Goal: Check status: Check status

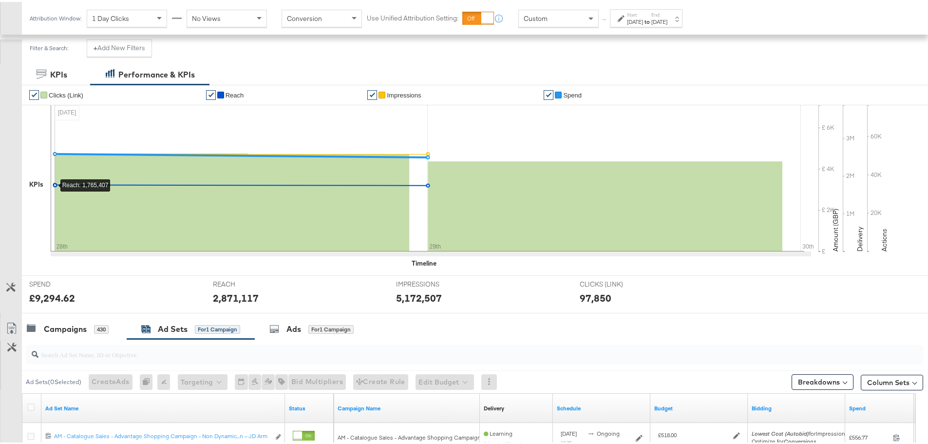
scroll to position [237, 0]
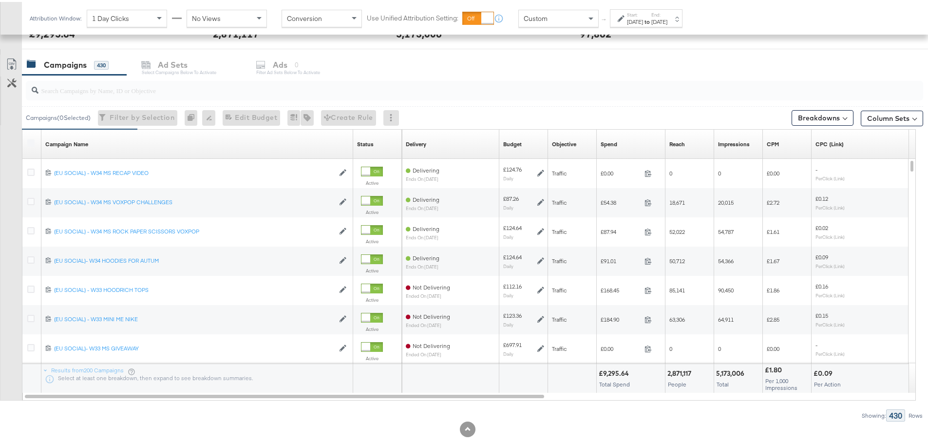
scroll to position [315, 0]
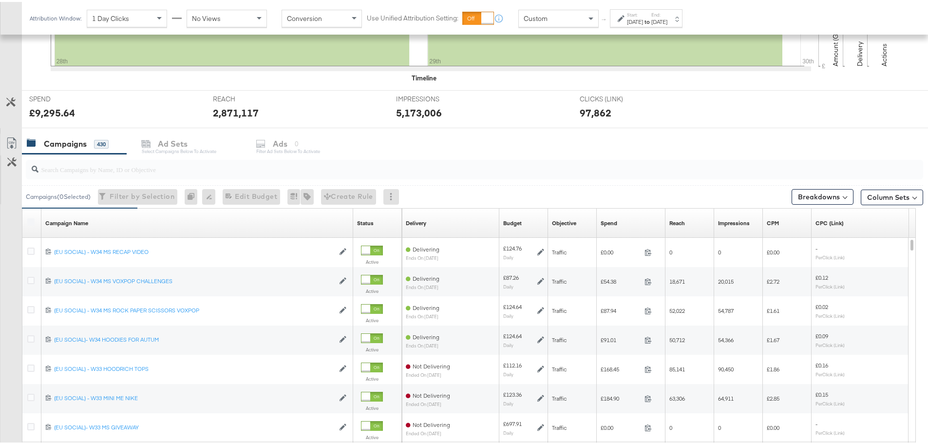
click at [112, 165] on input "search" at bounding box center [439, 163] width 802 height 19
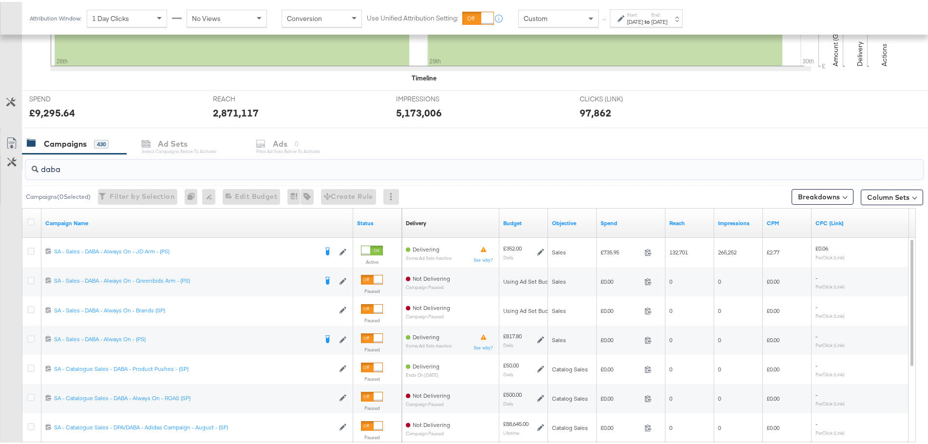
scroll to position [266, 0]
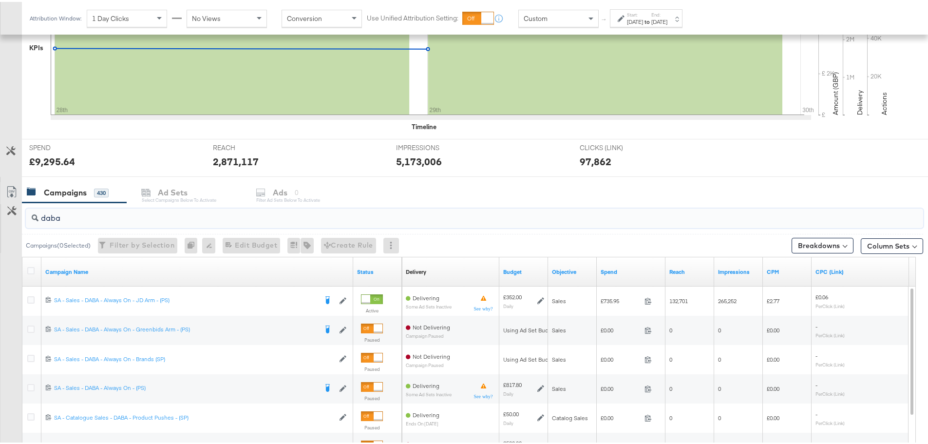
drag, startPoint x: 50, startPoint y: 171, endPoint x: 6, endPoint y: 170, distance: 43.8
click at [6, 170] on div "KPIs Performance & KPIs Customize KPIs ✔ Clicks (Link) ✔ Reach ✔ Impressions ✔ …" at bounding box center [467, 257] width 935 height 663
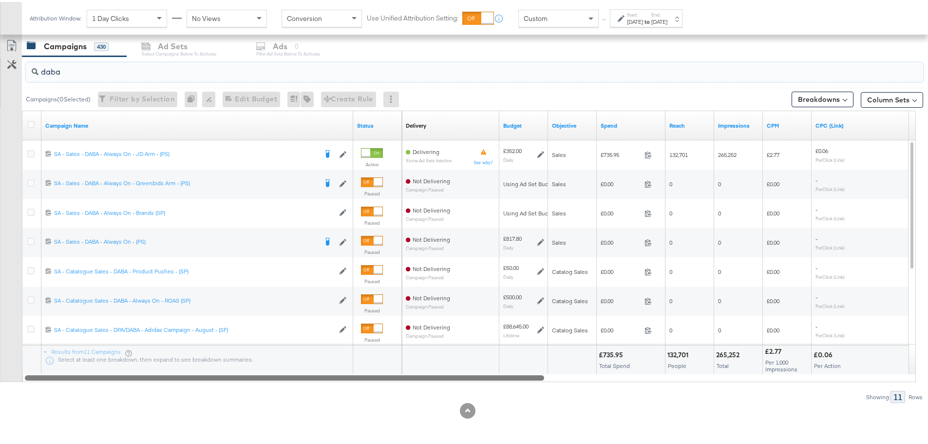
drag, startPoint x: 449, startPoint y: 377, endPoint x: 333, endPoint y: 400, distance: 118.1
click at [333, 400] on div "daba Campaigns ( 0 Selected) Filter by Selection Filter 0 campaigns 0 Rename 0 …" at bounding box center [461, 228] width 923 height 346
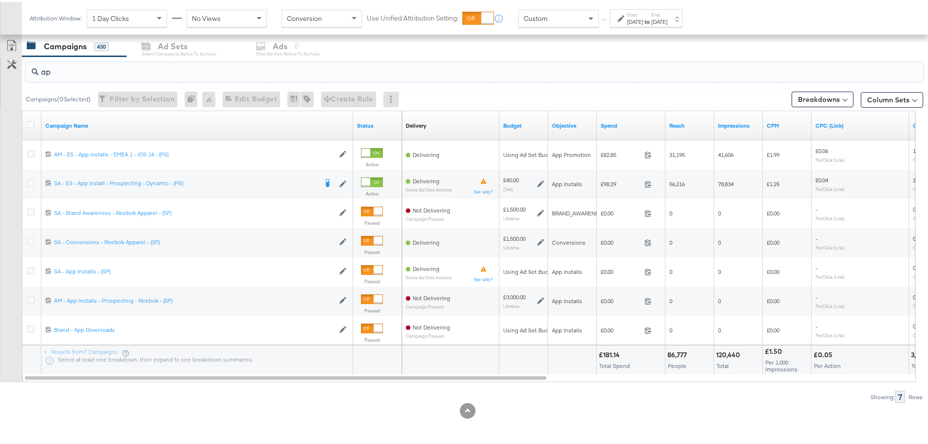
type input "a"
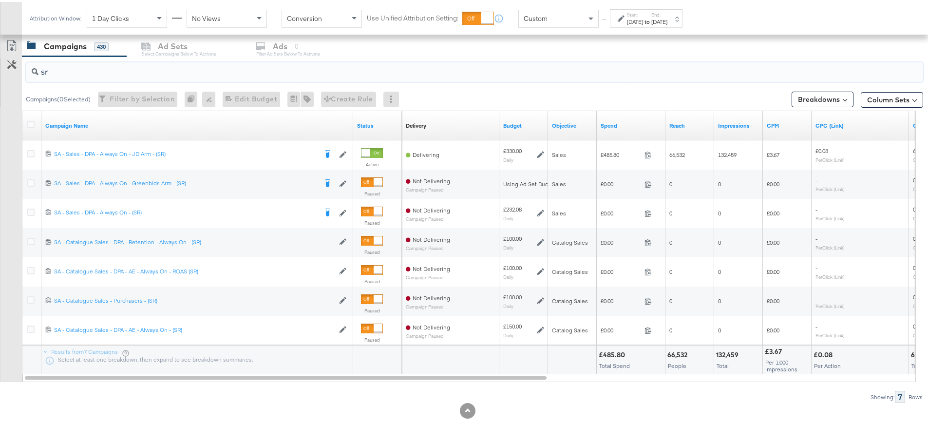
type input "s"
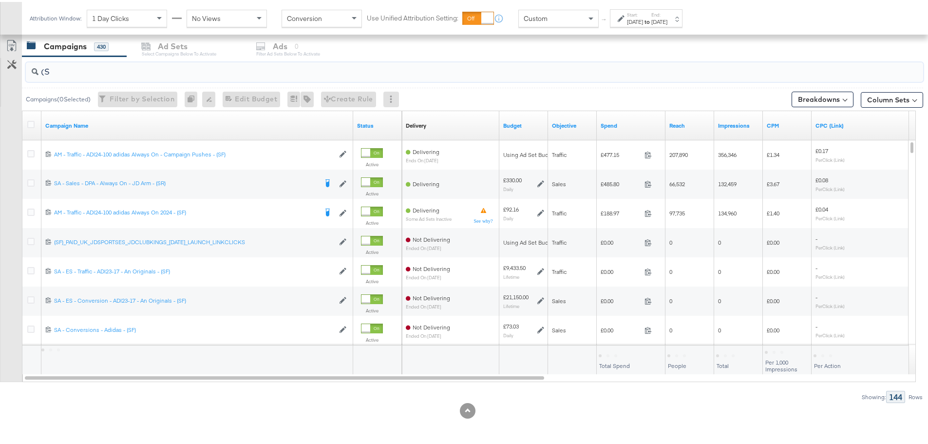
type input "("
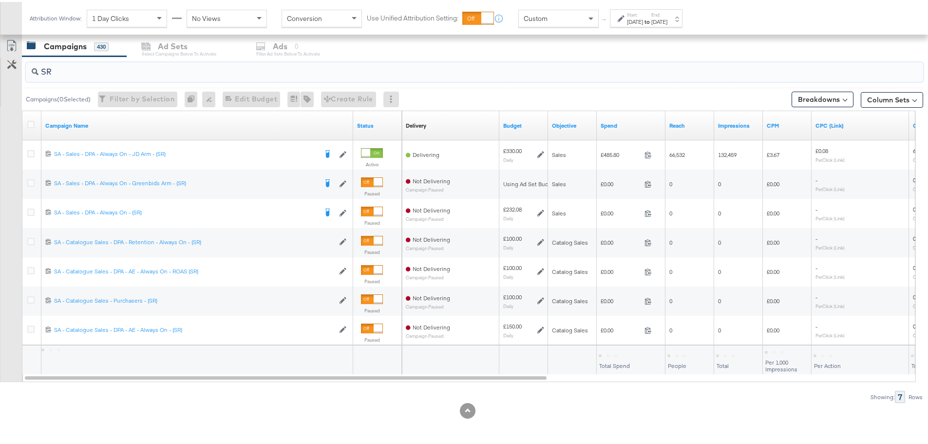
type input "S"
type input "daba"
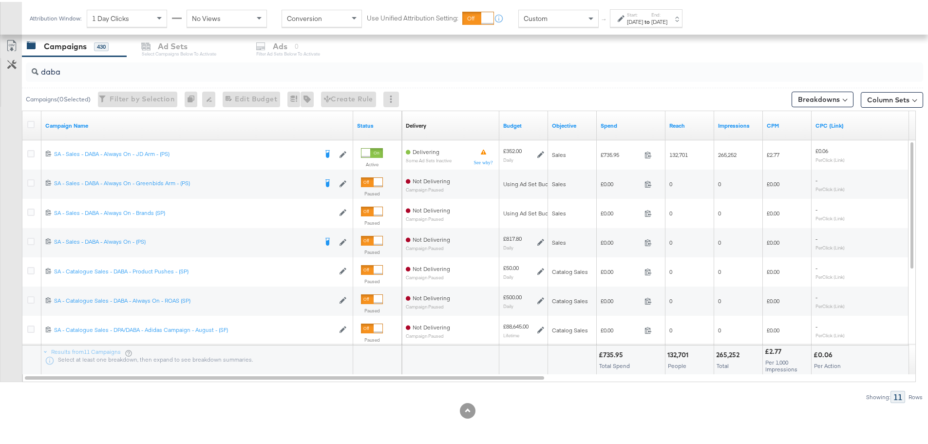
click at [667, 19] on div "[DATE]" at bounding box center [659, 20] width 16 height 8
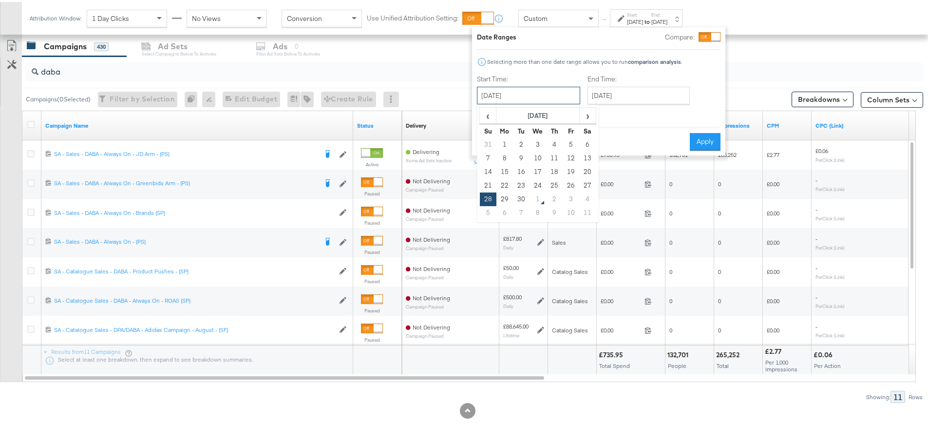
click at [532, 99] on input "[DATE]" at bounding box center [528, 94] width 103 height 18
click at [502, 194] on td "29" at bounding box center [504, 197] width 17 height 14
type input "[DATE]"
click at [694, 133] on button "Apply" at bounding box center [705, 140] width 31 height 18
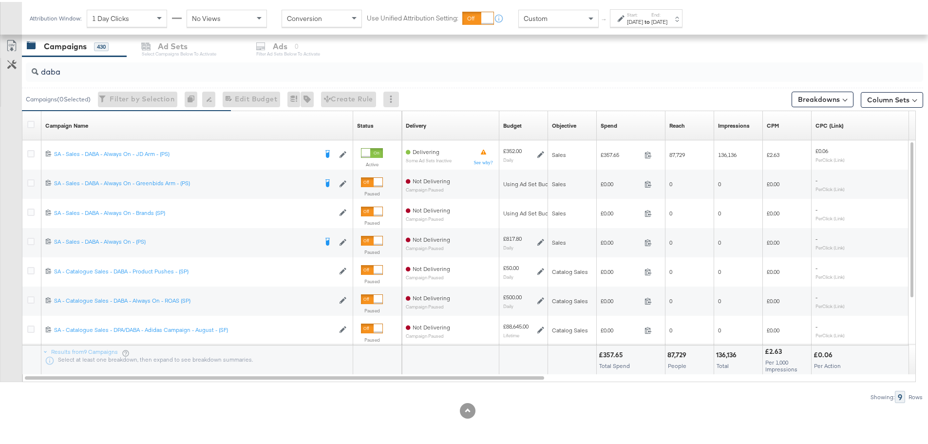
click at [638, 16] on div "[DATE]" at bounding box center [635, 20] width 16 height 8
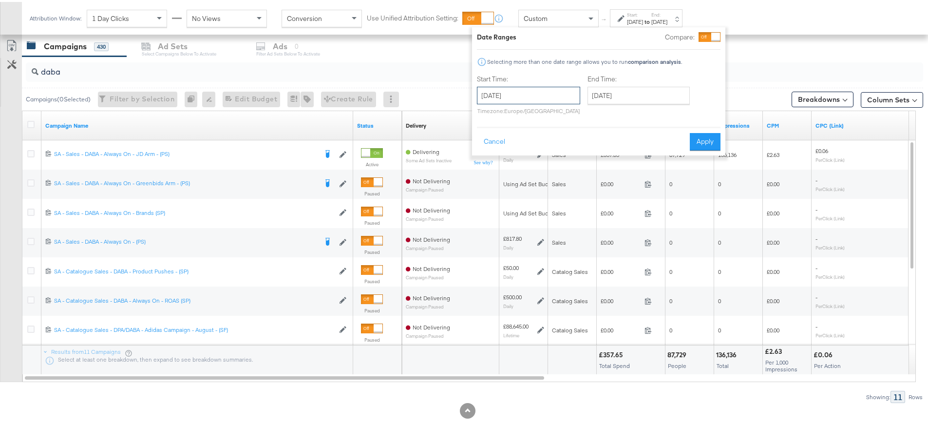
click at [490, 91] on input "[DATE]" at bounding box center [528, 94] width 103 height 18
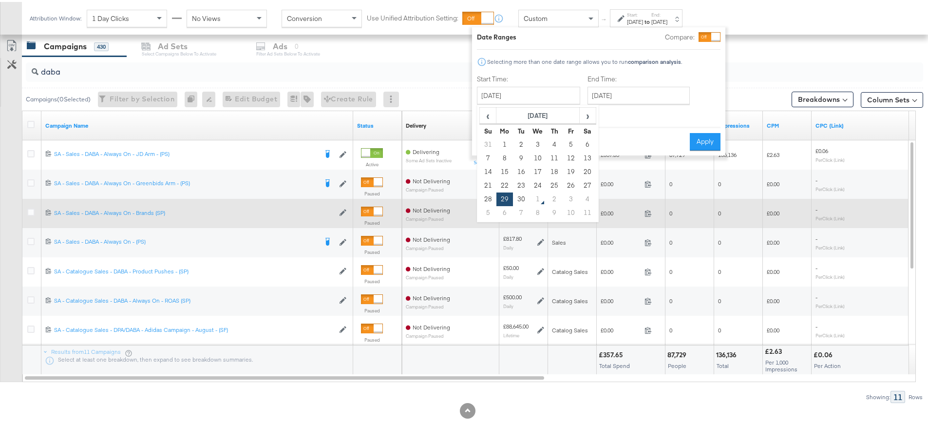
click at [484, 197] on td "28" at bounding box center [488, 197] width 17 height 14
type input "[DATE]"
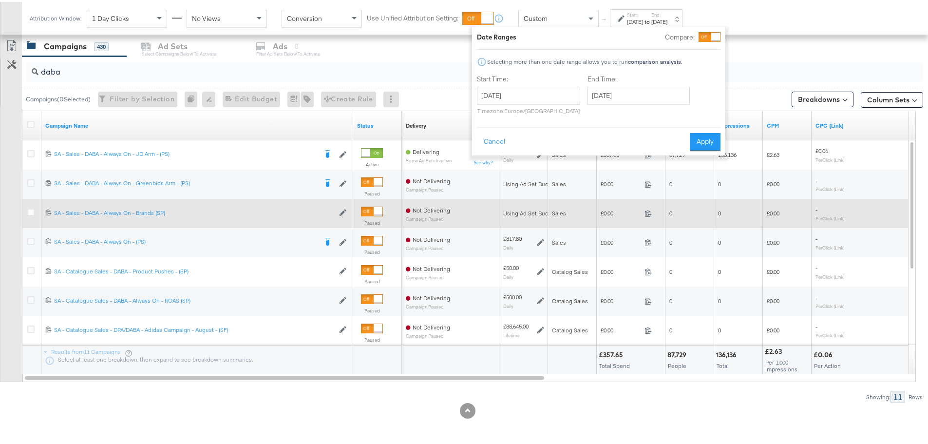
click at [484, 197] on div "Not Delivering Campaign Paused" at bounding box center [450, 211] width 97 height 29
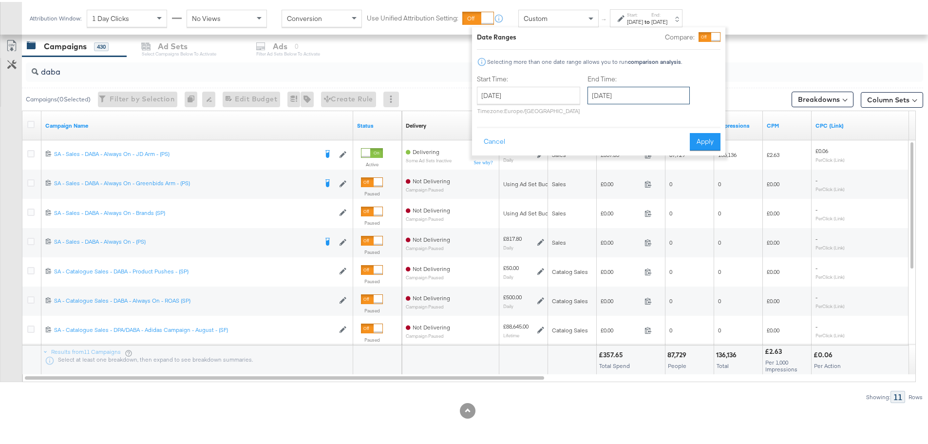
click at [618, 88] on input "[DATE]" at bounding box center [638, 94] width 102 height 18
click at [596, 197] on td "28" at bounding box center [598, 197] width 17 height 14
type input "[DATE]"
click at [697, 137] on button "Apply" at bounding box center [705, 140] width 31 height 18
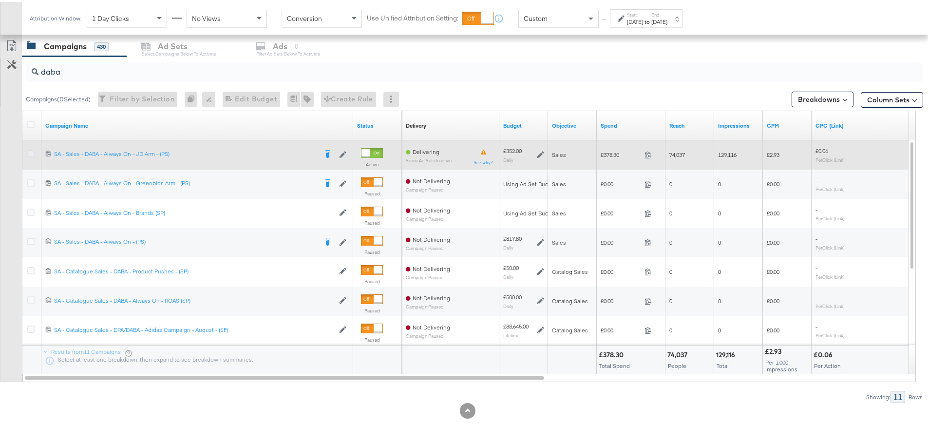
click at [30, 151] on icon at bounding box center [30, 151] width 7 height 7
click at [0, 0] on input "checkbox" at bounding box center [0, 0] width 0 height 0
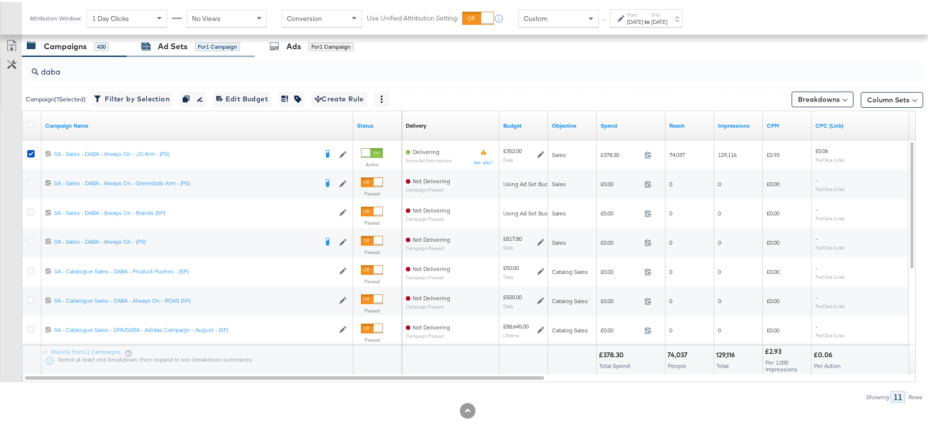
click at [181, 43] on div "Ad Sets" at bounding box center [173, 44] width 30 height 11
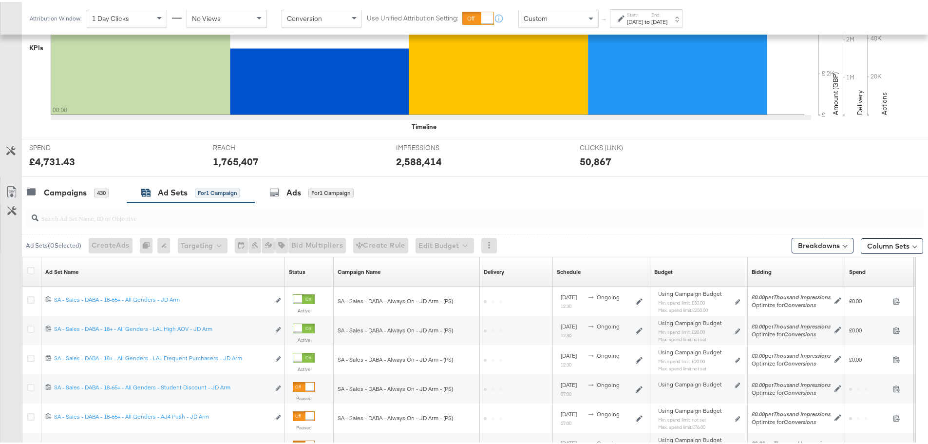
scroll to position [383, 0]
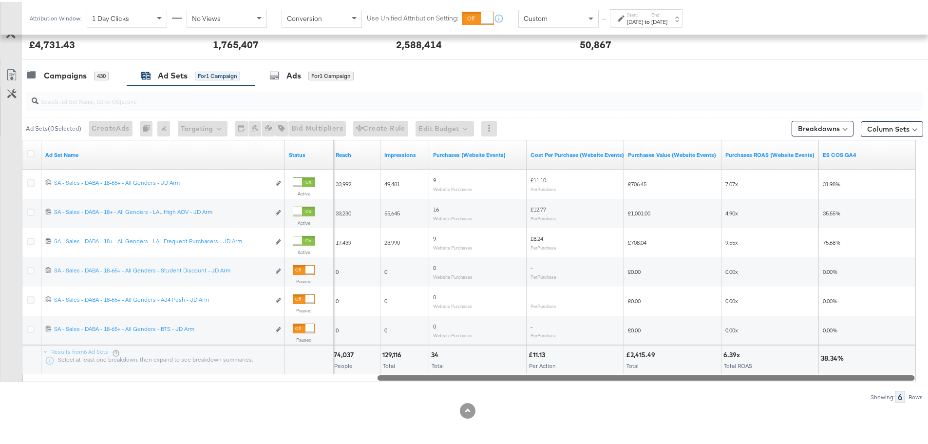
drag, startPoint x: 497, startPoint y: 377, endPoint x: 900, endPoint y: 374, distance: 403.2
click at [900, 374] on div at bounding box center [645, 375] width 537 height 8
drag, startPoint x: 811, startPoint y: 374, endPoint x: 935, endPoint y: 449, distance: 144.4
drag, startPoint x: 597, startPoint y: 377, endPoint x: 858, endPoint y: 392, distance: 261.0
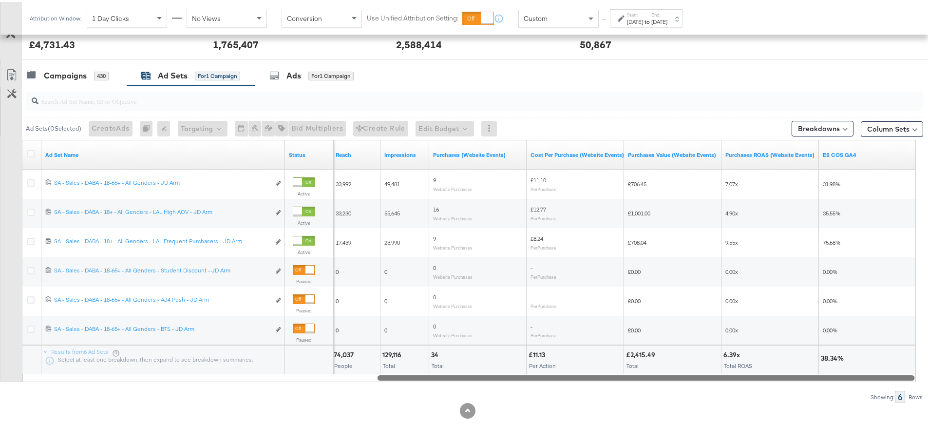
click at [858, 392] on div "Ad Sets ( 0 Selected) Create Ads At least one ad set must be selected 0 Rename …" at bounding box center [461, 242] width 923 height 317
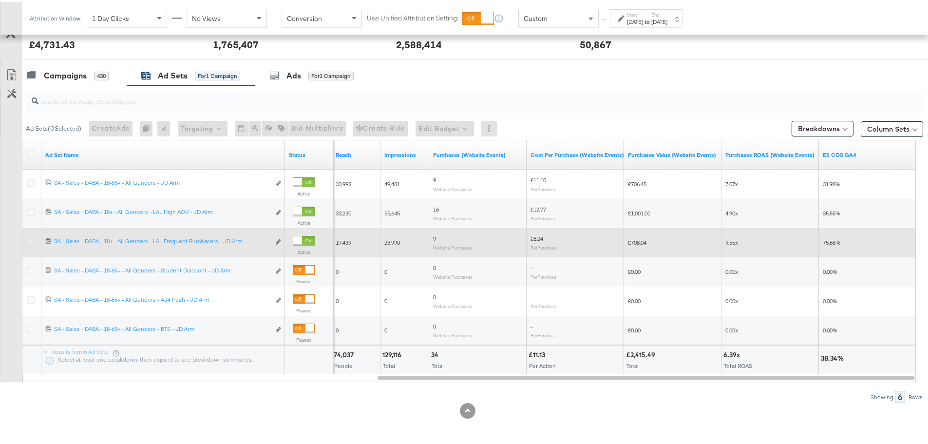
click at [30, 242] on icon at bounding box center [30, 239] width 7 height 7
click at [0, 0] on input "checkbox" at bounding box center [0, 0] width 0 height 0
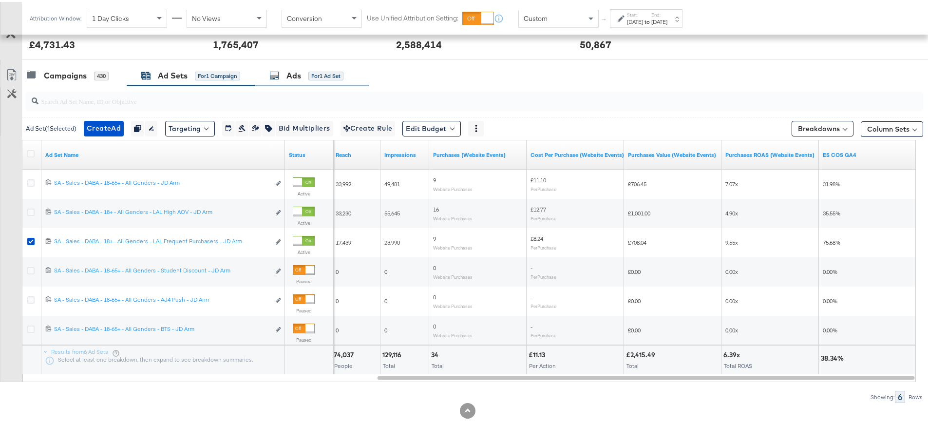
click at [311, 74] on div "for 1 Ad Set" at bounding box center [325, 74] width 35 height 9
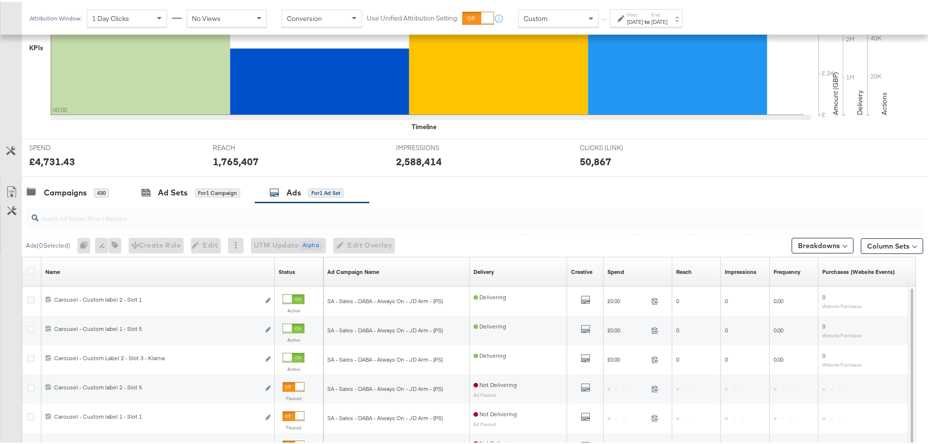
scroll to position [412, 0]
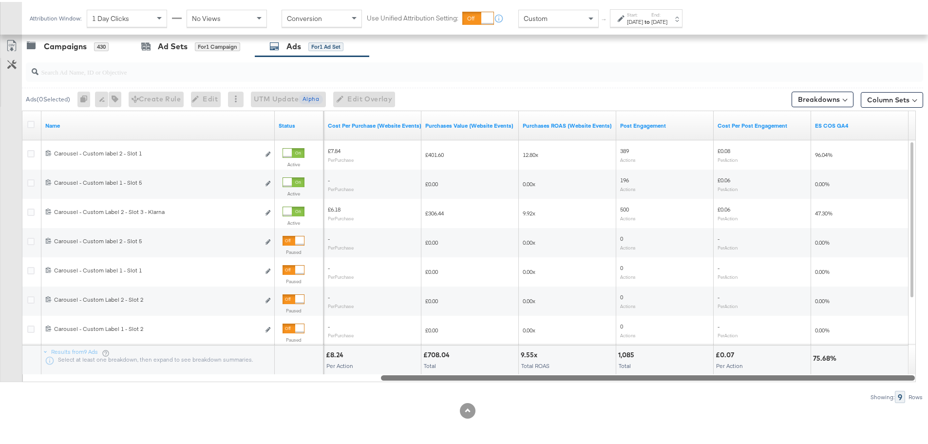
drag, startPoint x: 402, startPoint y: 375, endPoint x: 875, endPoint y: 396, distance: 473.3
click at [875, 396] on div "Ads ( 0 Selected) 0 Rename 0 ads Tags for 0 campaigns Create Rule Edit 0 ads Ed…" at bounding box center [461, 228] width 923 height 346
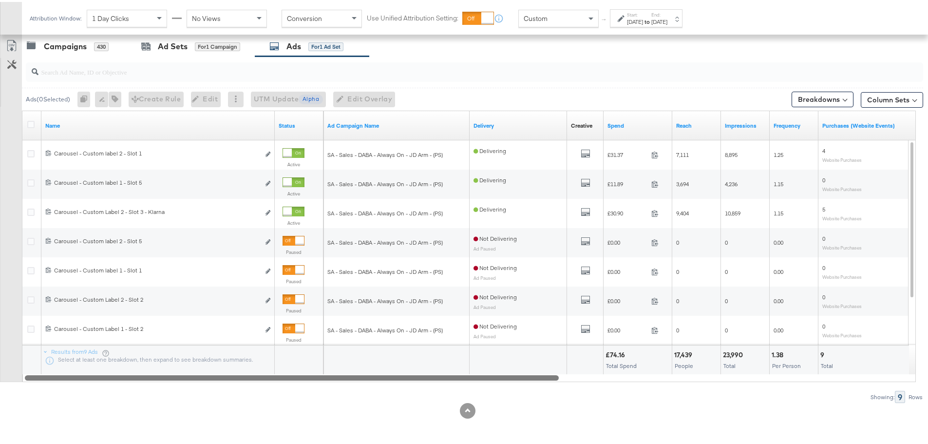
drag, startPoint x: 537, startPoint y: 375, endPoint x: 78, endPoint y: 389, distance: 459.4
click at [78, 389] on div "Ads ( 0 Selected) 0 Rename 0 ads Tags for 0 campaigns Create Rule Edit 0 ads Ed…" at bounding box center [461, 228] width 923 height 346
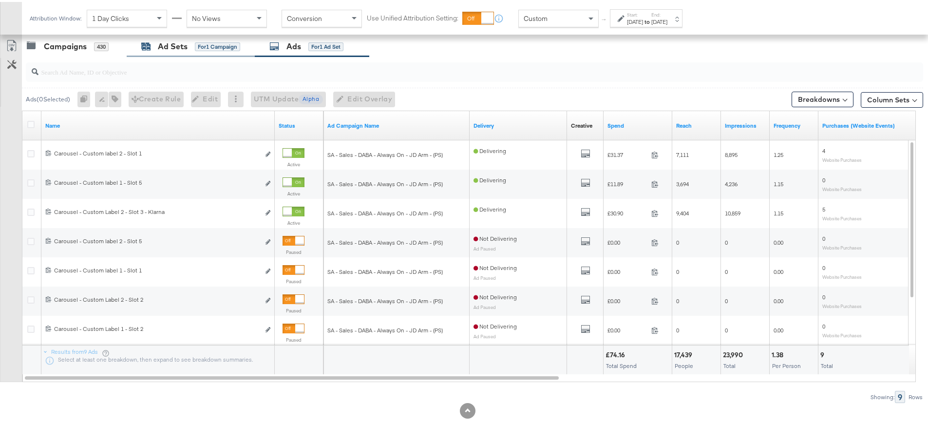
click at [156, 43] on div "Ad Sets for 1 Campaign" at bounding box center [190, 44] width 99 height 11
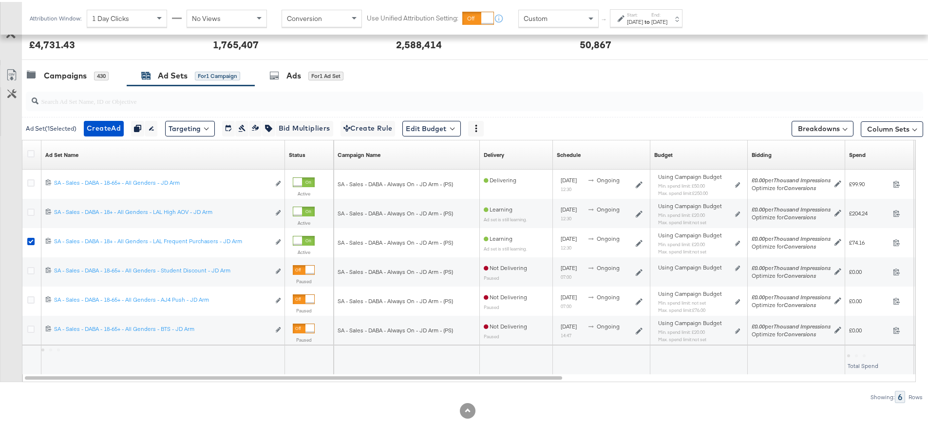
scroll to position [383, 0]
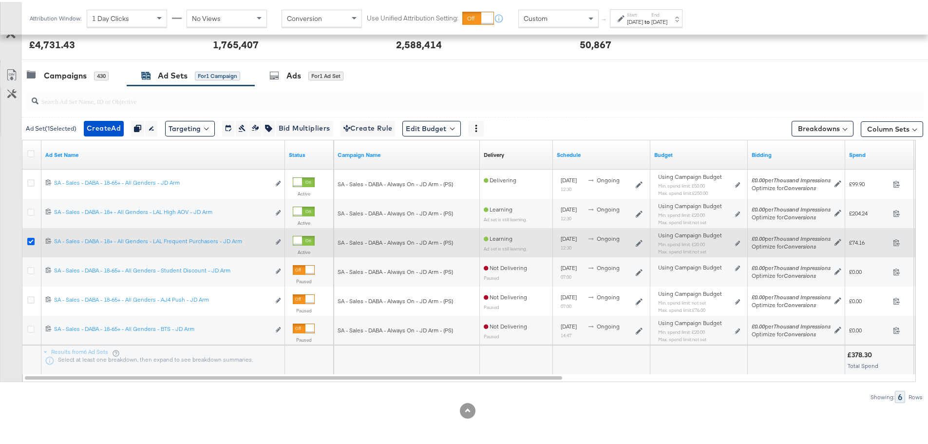
click at [28, 241] on icon at bounding box center [30, 239] width 7 height 7
click at [0, 0] on input "checkbox" at bounding box center [0, 0] width 0 height 0
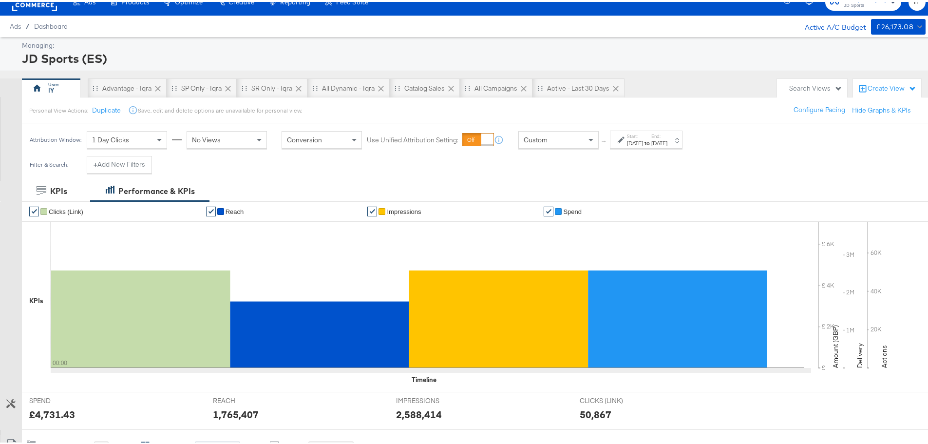
scroll to position [0, 0]
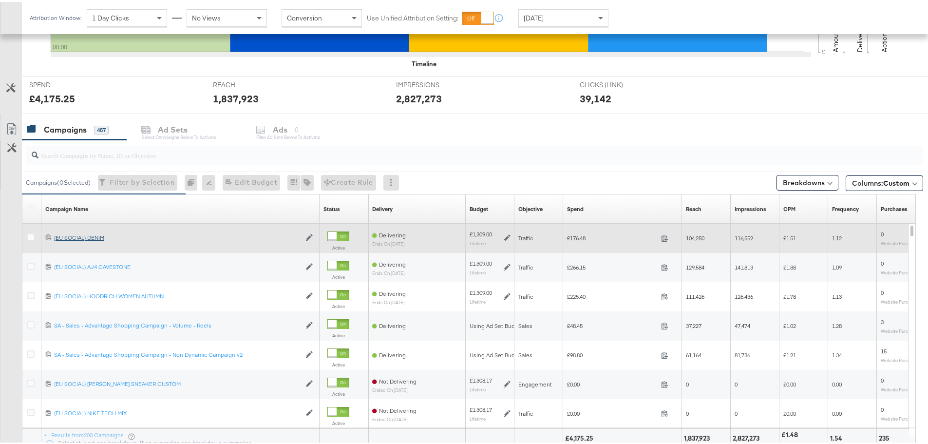
scroll to position [390, 0]
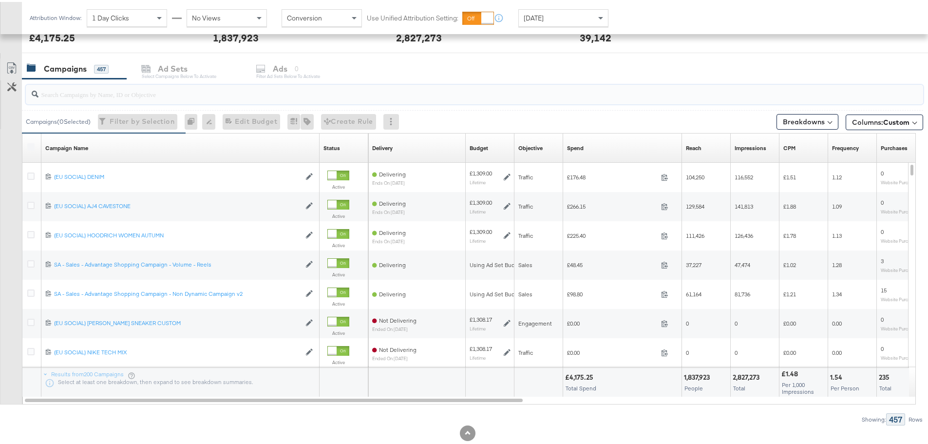
click at [100, 92] on input "search" at bounding box center [439, 88] width 802 height 19
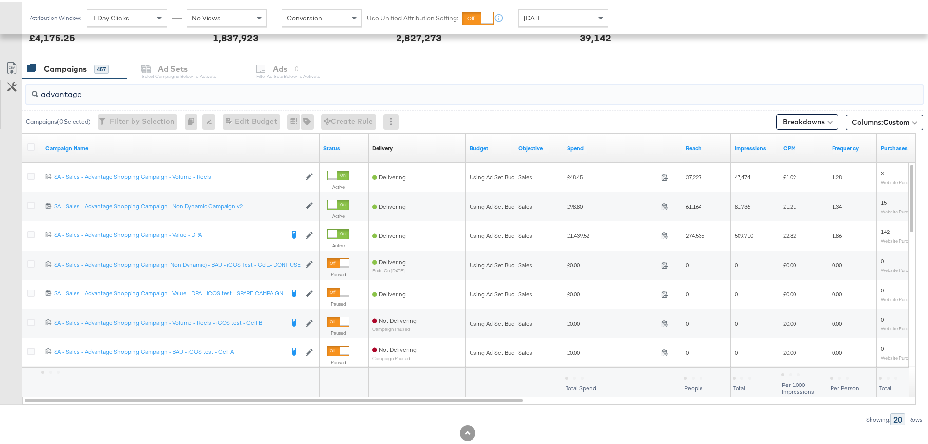
scroll to position [412, 0]
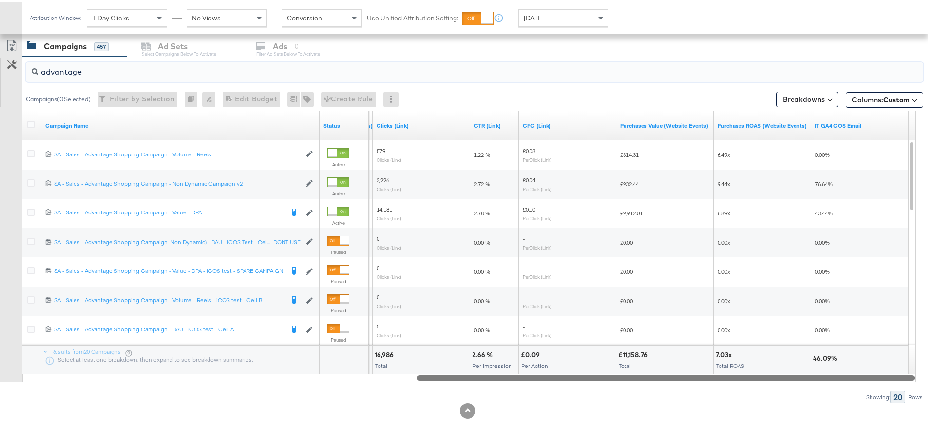
drag, startPoint x: 460, startPoint y: 374, endPoint x: 935, endPoint y: 374, distance: 474.3
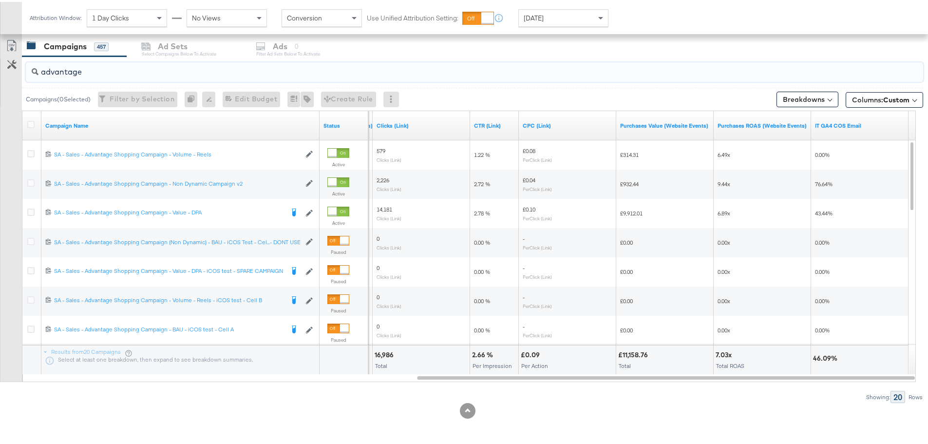
type input "advantage"
click at [534, 19] on span "[DATE]" at bounding box center [534, 16] width 20 height 9
click at [627, 15] on label "Start:" at bounding box center [635, 13] width 16 height 6
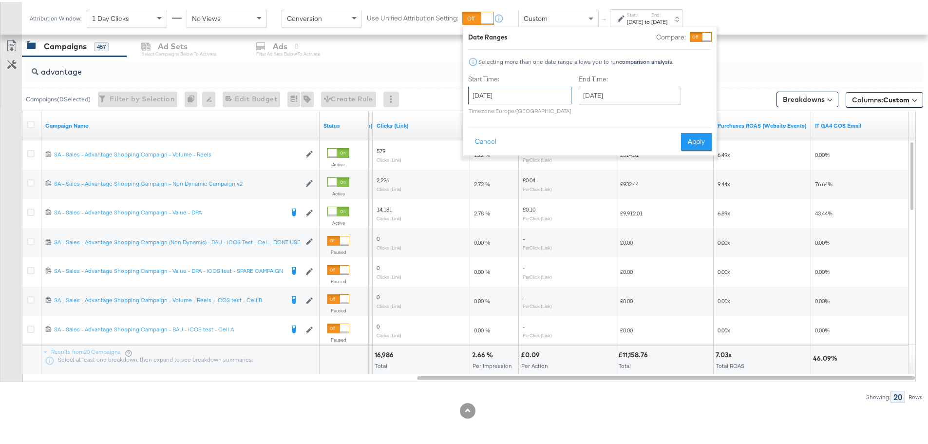
click at [563, 91] on input "[DATE]" at bounding box center [519, 94] width 103 height 18
click at [516, 143] on td "30" at bounding box center [512, 143] width 17 height 14
type input "[DATE]"
click at [614, 88] on input "[DATE]" at bounding box center [634, 94] width 102 height 18
click at [627, 139] on td "30" at bounding box center [627, 143] width 17 height 14
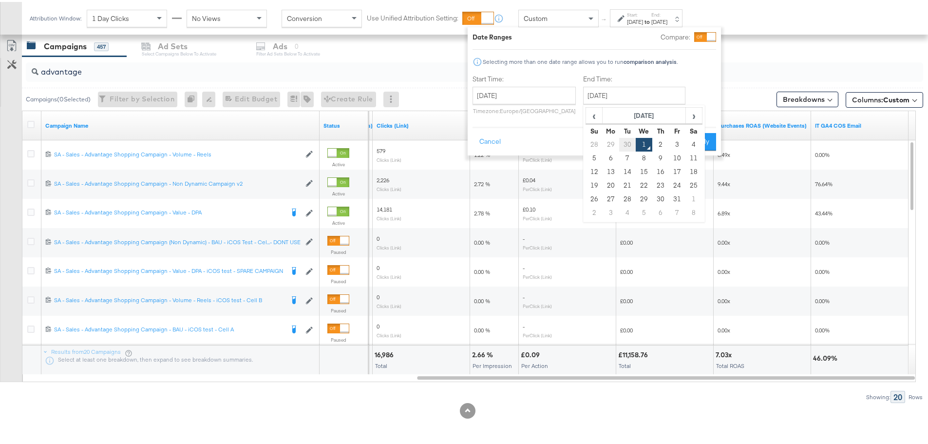
type input "[DATE]"
click at [707, 137] on button "Apply" at bounding box center [705, 140] width 31 height 18
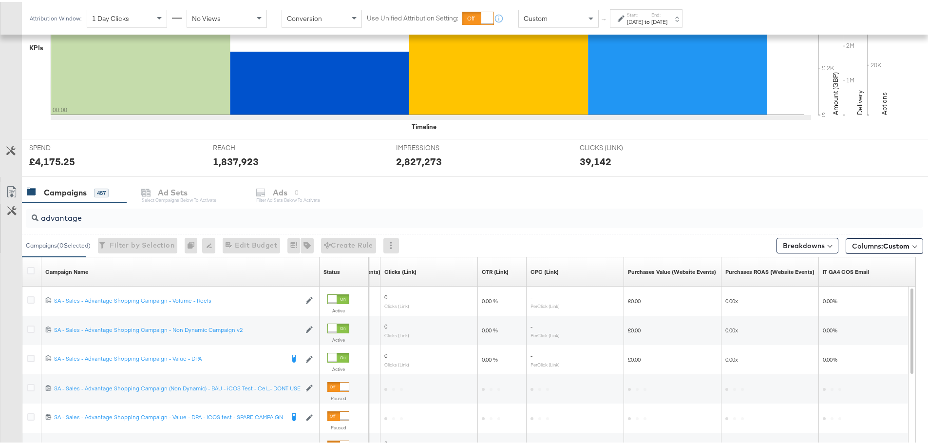
scroll to position [412, 0]
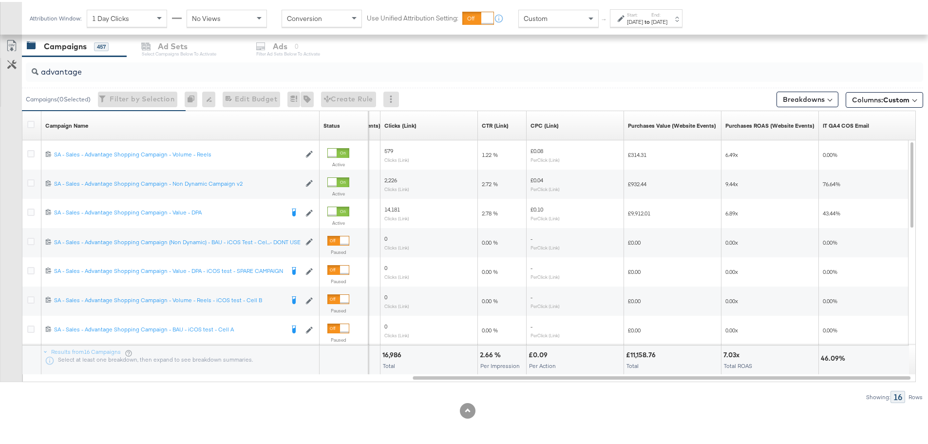
click at [631, 14] on label "Start:" at bounding box center [635, 13] width 16 height 6
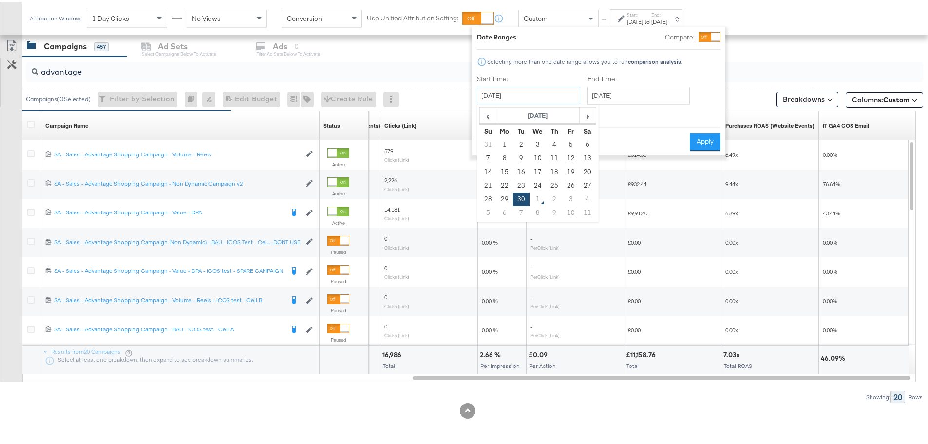
click at [543, 94] on input "[DATE]" at bounding box center [528, 94] width 103 height 18
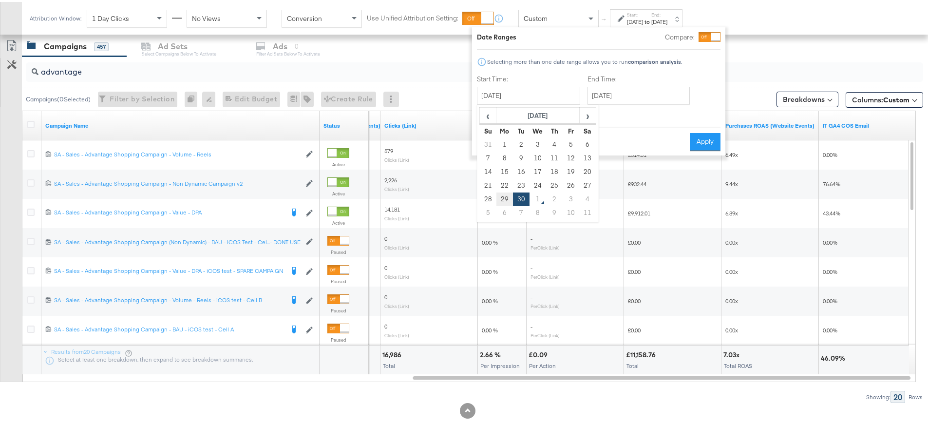
click at [500, 195] on td "29" at bounding box center [504, 197] width 17 height 14
type input "[DATE]"
click at [617, 95] on input "[DATE]" at bounding box center [638, 94] width 102 height 18
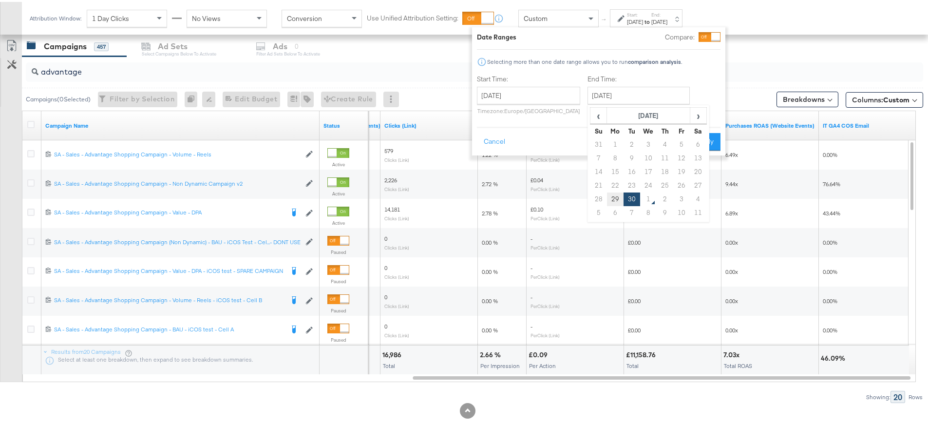
click at [612, 198] on td "29" at bounding box center [615, 197] width 17 height 14
type input "[DATE]"
click at [707, 140] on button "Apply" at bounding box center [705, 140] width 31 height 18
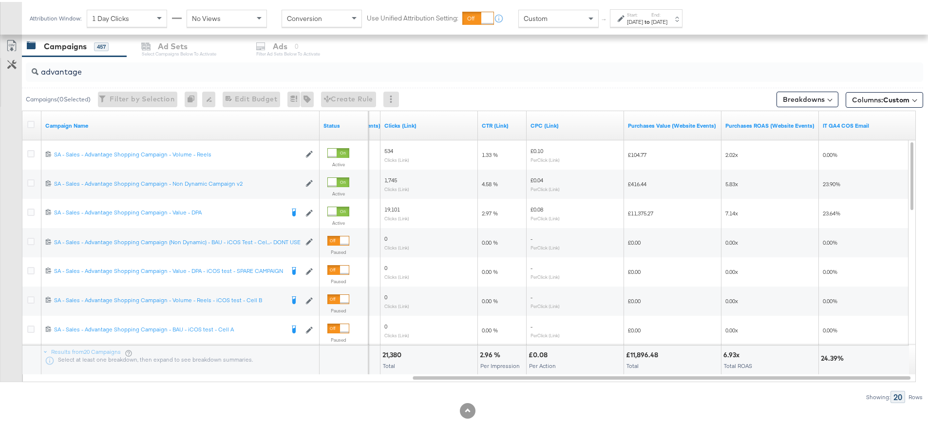
click at [643, 22] on div "[DATE]" at bounding box center [635, 20] width 16 height 8
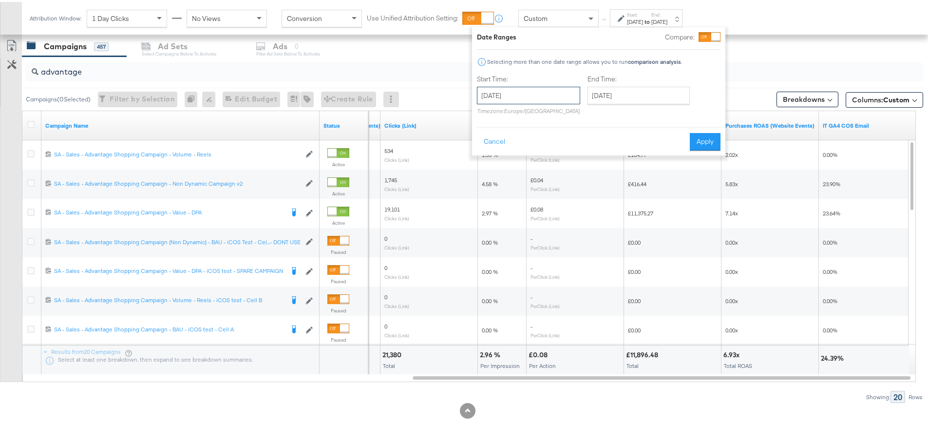
click at [537, 91] on input "[DATE]" at bounding box center [528, 94] width 103 height 18
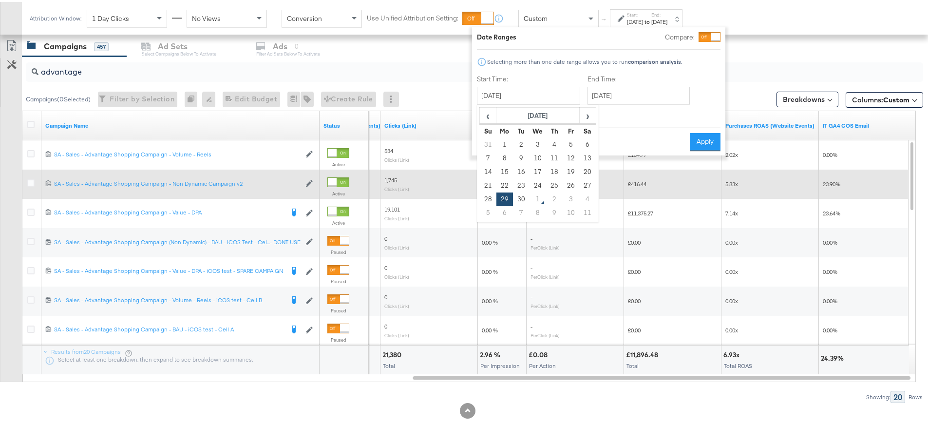
click at [488, 193] on td "28" at bounding box center [488, 197] width 17 height 14
type input "[DATE]"
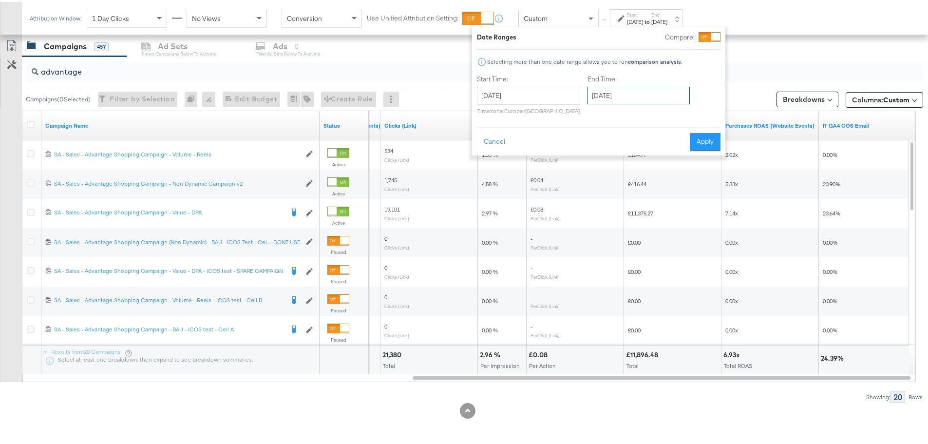
click at [603, 94] on input "[DATE]" at bounding box center [638, 94] width 102 height 18
click at [607, 191] on td "29" at bounding box center [615, 197] width 17 height 14
click at [619, 86] on input "[DATE]" at bounding box center [638, 94] width 102 height 18
click at [598, 198] on td "28" at bounding box center [598, 197] width 17 height 14
type input "[DATE]"
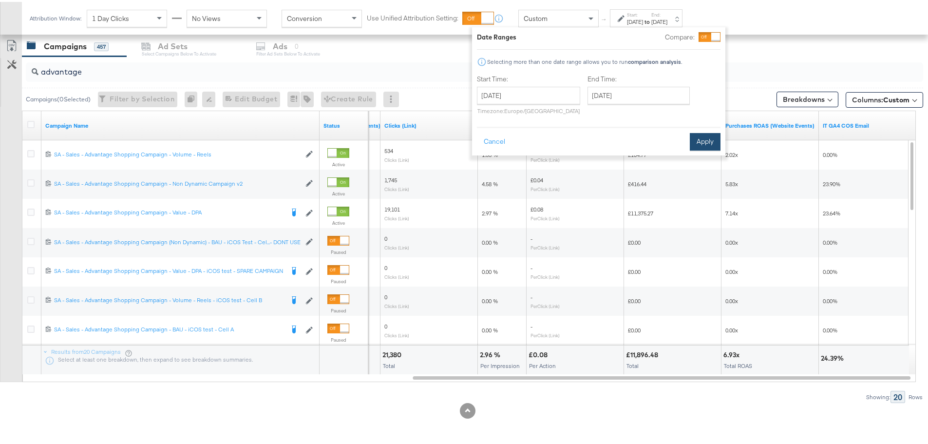
click at [715, 135] on button "Apply" at bounding box center [705, 140] width 31 height 18
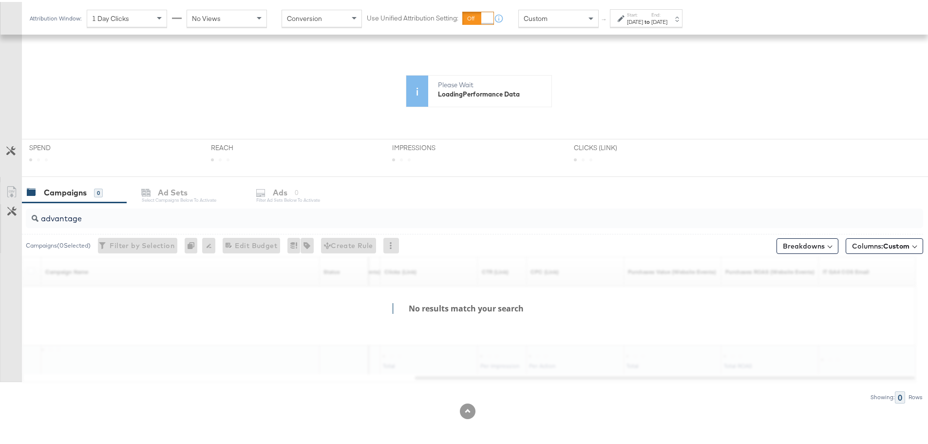
scroll to position [183, 0]
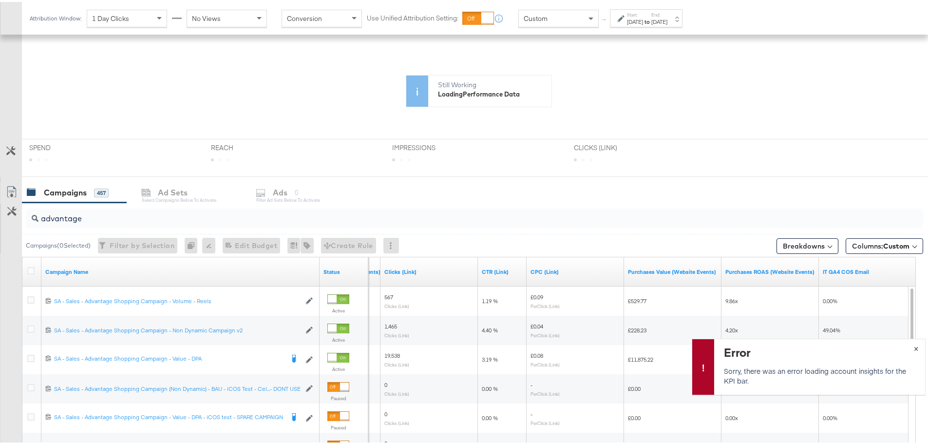
click at [914, 346] on span "×" at bounding box center [916, 345] width 4 height 11
click at [667, 19] on div "[DATE]" at bounding box center [659, 20] width 16 height 8
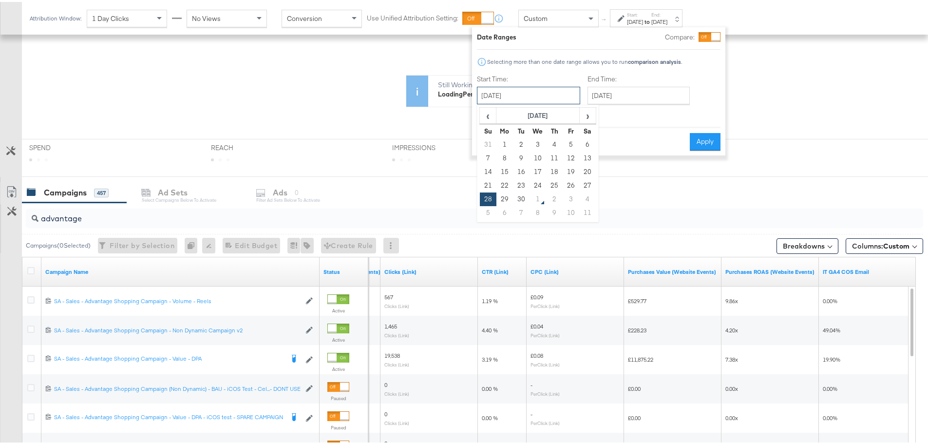
click at [561, 93] on input "[DATE]" at bounding box center [528, 94] width 103 height 18
click at [505, 199] on td "29" at bounding box center [504, 197] width 17 height 14
type input "[DATE]"
click at [707, 140] on button "Apply" at bounding box center [705, 140] width 31 height 18
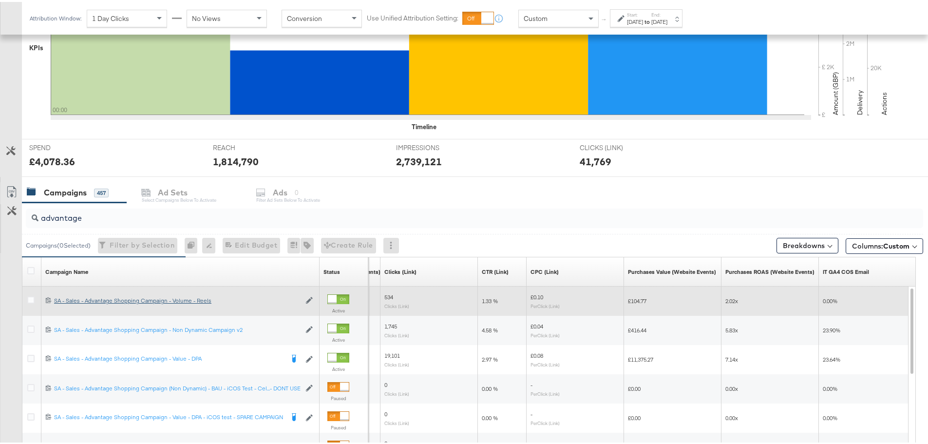
scroll to position [315, 0]
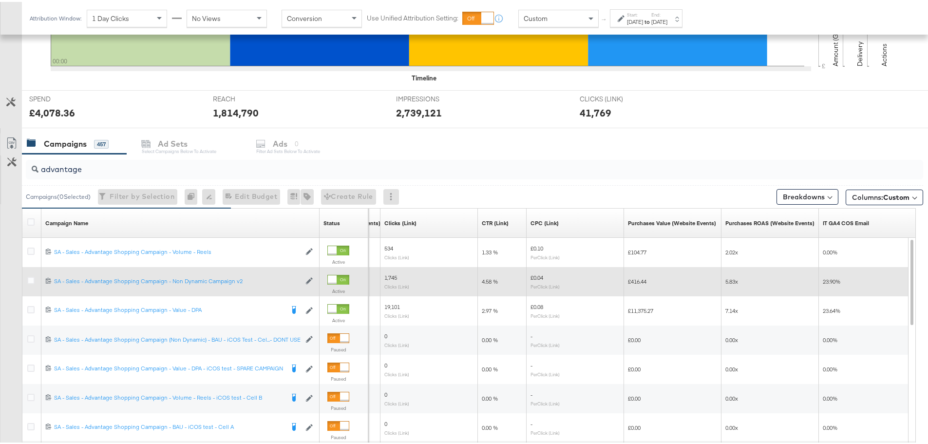
drag, startPoint x: 30, startPoint y: 277, endPoint x: 39, endPoint y: 267, distance: 13.1
click at [30, 277] on icon at bounding box center [30, 278] width 7 height 7
click at [0, 0] on input "checkbox" at bounding box center [0, 0] width 0 height 0
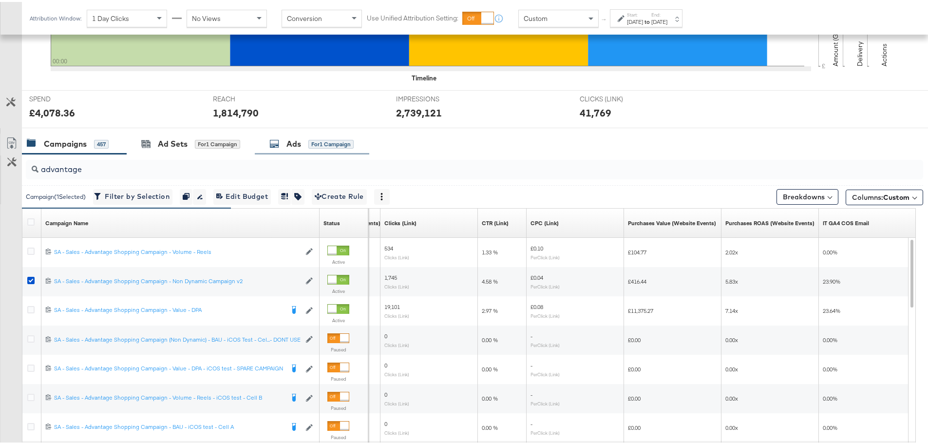
click at [303, 141] on div "Ads for 1 Campaign" at bounding box center [311, 141] width 84 height 11
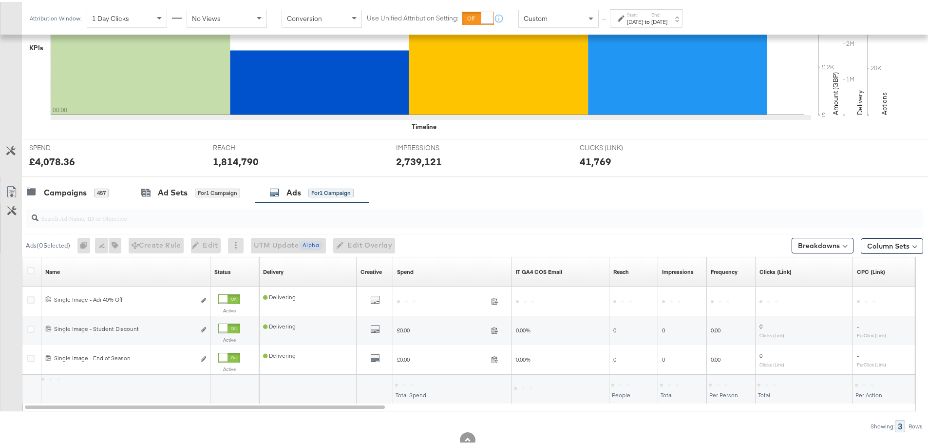
scroll to position [296, 0]
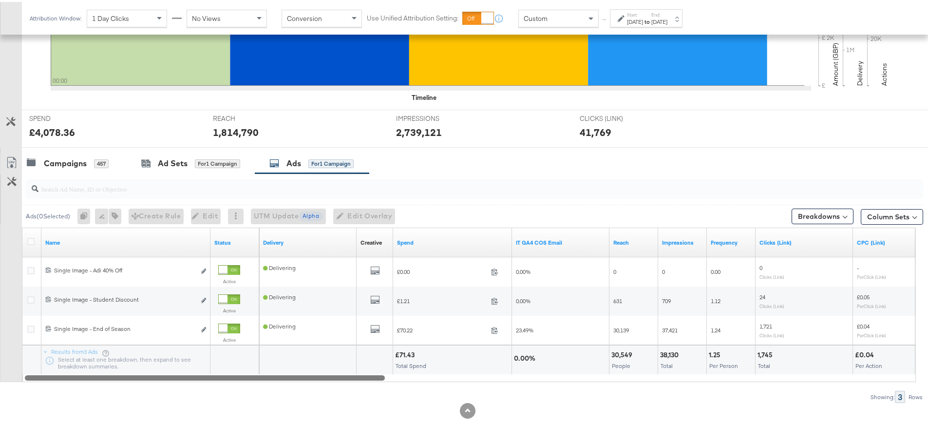
drag, startPoint x: 327, startPoint y: 377, endPoint x: 341, endPoint y: 390, distance: 18.6
click at [341, 390] on div "Ads ( 0 Selected) 0 Rename 0 ads Tags for 0 campaigns Create Rule Edit 0 ads Ed…" at bounding box center [461, 285] width 923 height 229
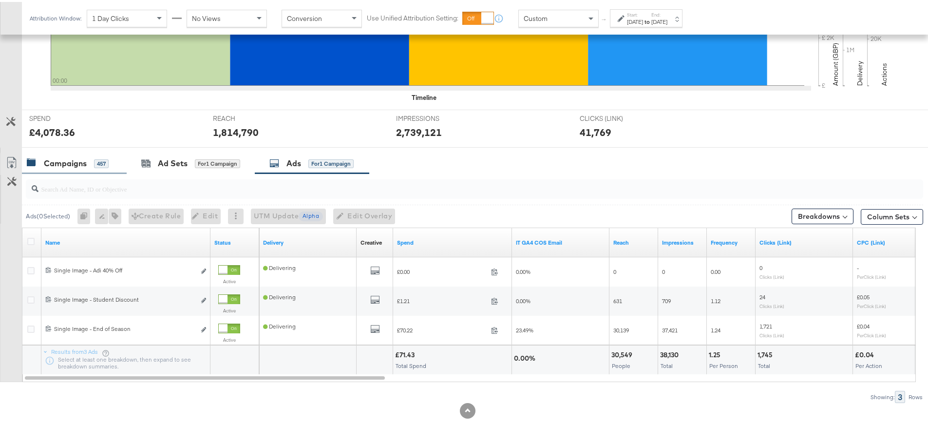
click at [49, 152] on div "Campaigns 457" at bounding box center [74, 161] width 105 height 21
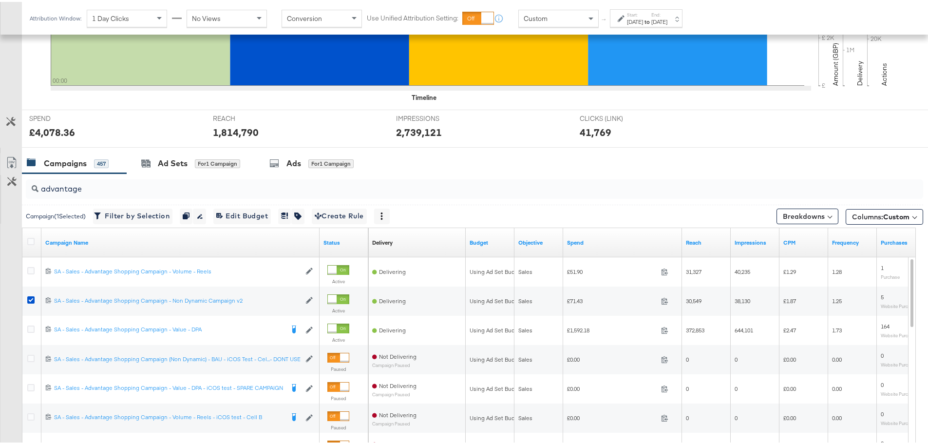
scroll to position [315, 0]
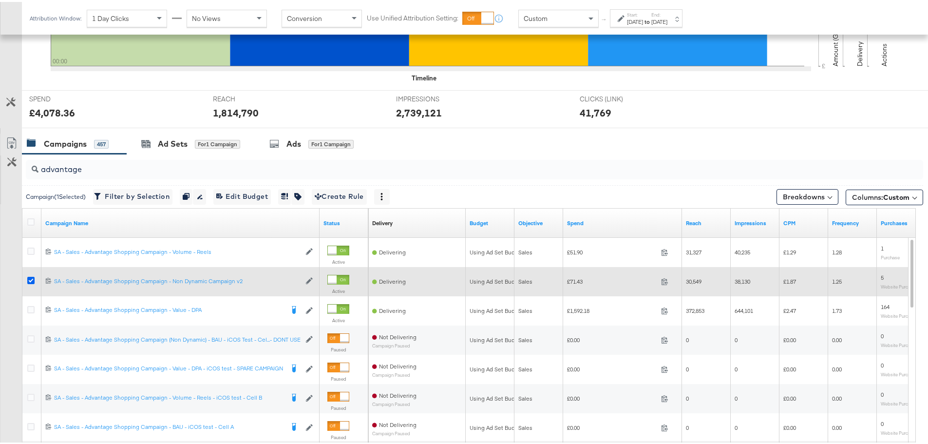
click at [30, 278] on icon at bounding box center [30, 278] width 7 height 7
click at [0, 0] on input "checkbox" at bounding box center [0, 0] width 0 height 0
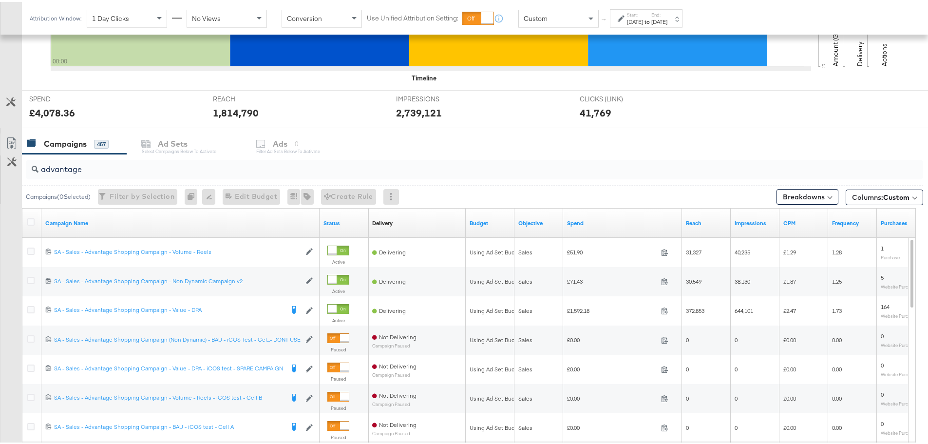
click at [624, 19] on div at bounding box center [622, 16] width 9 height 7
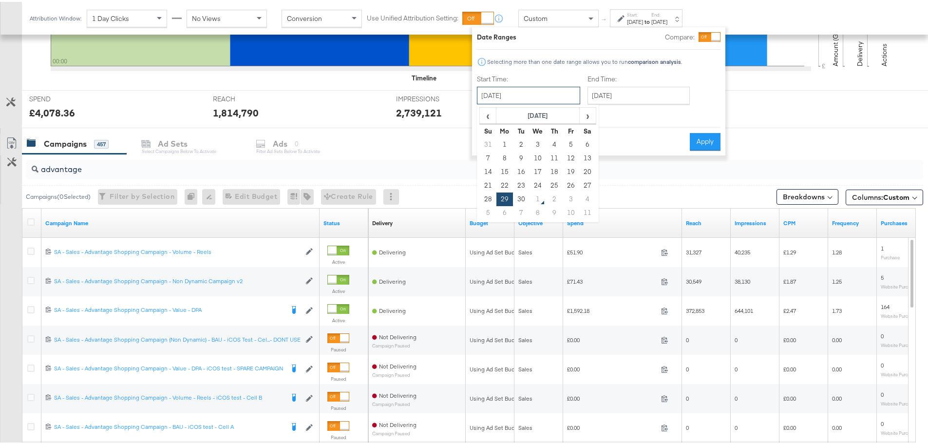
click at [535, 101] on input "[DATE]" at bounding box center [528, 94] width 103 height 18
click at [706, 140] on button "Apply" at bounding box center [705, 140] width 31 height 18
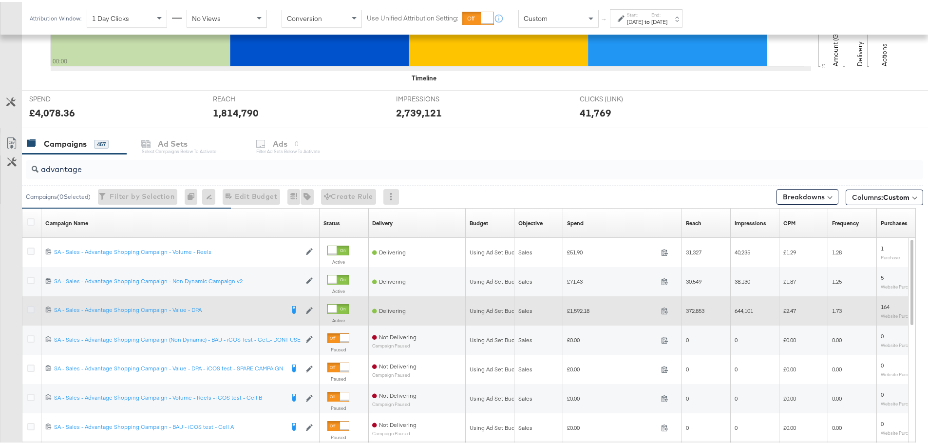
click at [29, 308] on icon at bounding box center [30, 307] width 7 height 7
click at [0, 0] on input "checkbox" at bounding box center [0, 0] width 0 height 0
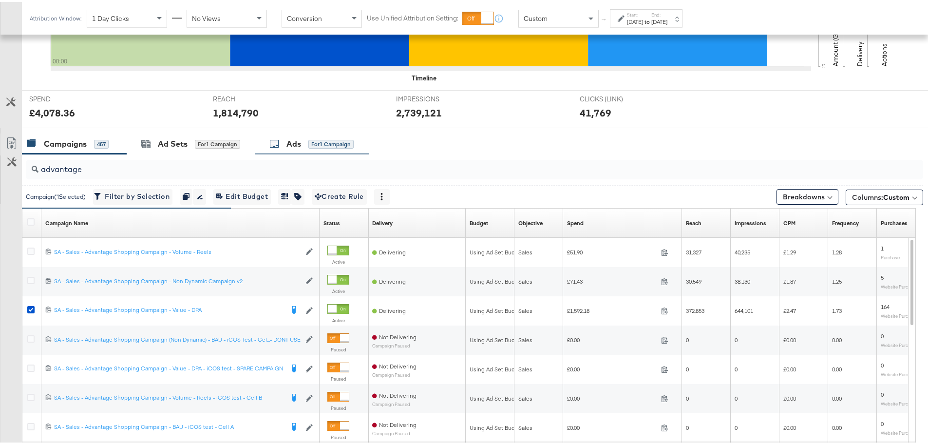
click at [278, 149] on div "Ads for 1 Campaign" at bounding box center [312, 141] width 114 height 21
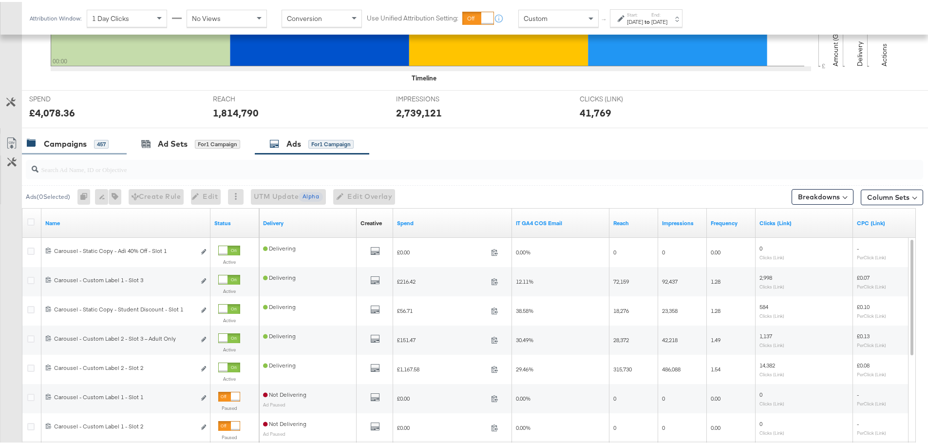
click at [71, 151] on div "Campaigns 457" at bounding box center [74, 141] width 105 height 21
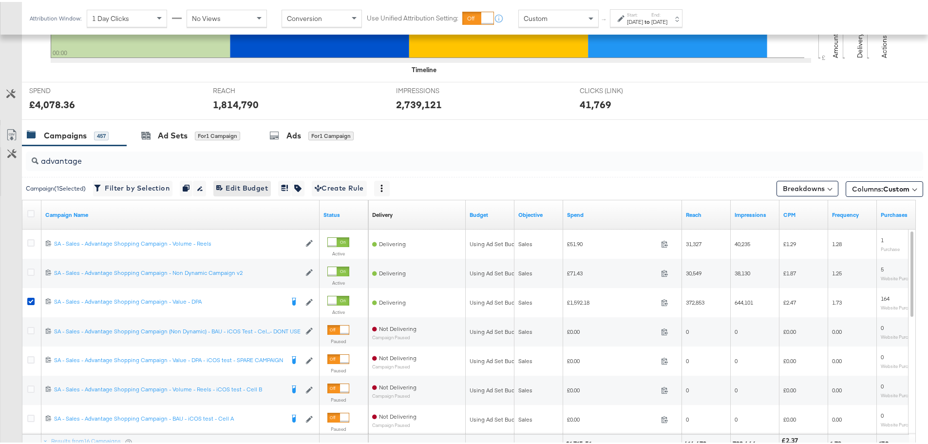
scroll to position [341, 0]
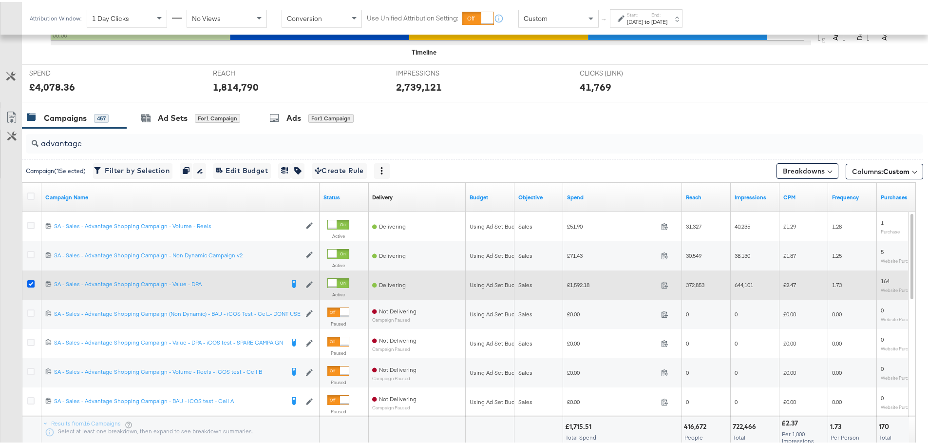
click at [30, 281] on icon at bounding box center [30, 281] width 7 height 7
click at [0, 0] on input "checkbox" at bounding box center [0, 0] width 0 height 0
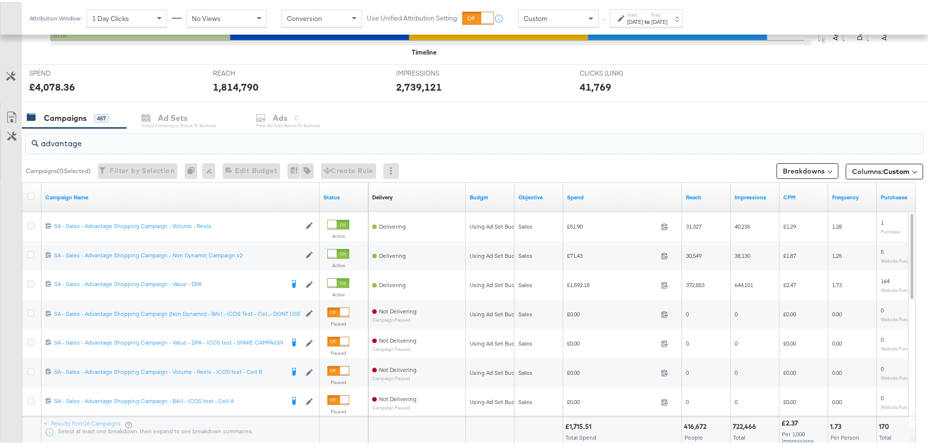
drag, startPoint x: 93, startPoint y: 144, endPoint x: -201, endPoint y: 137, distance: 293.7
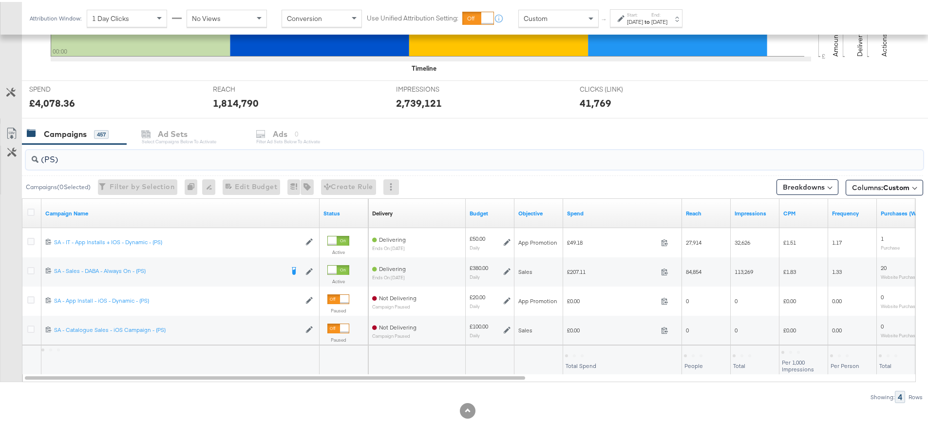
scroll to position [325, 0]
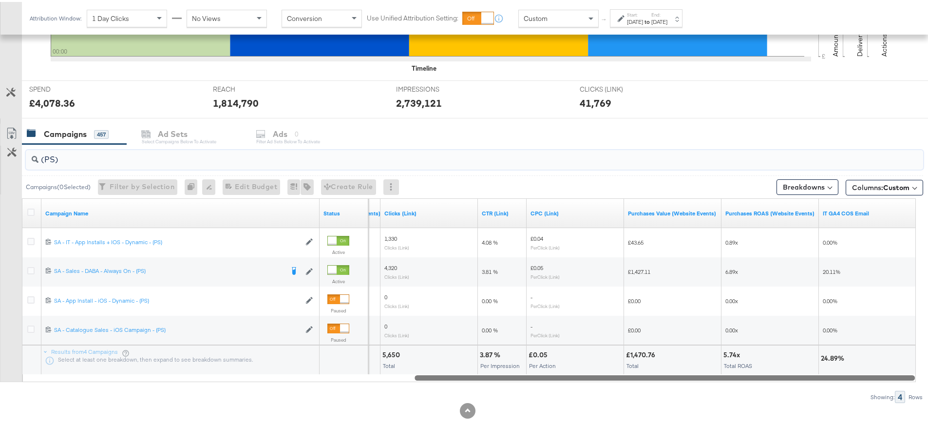
drag, startPoint x: 501, startPoint y: 388, endPoint x: 935, endPoint y: 402, distance: 434.1
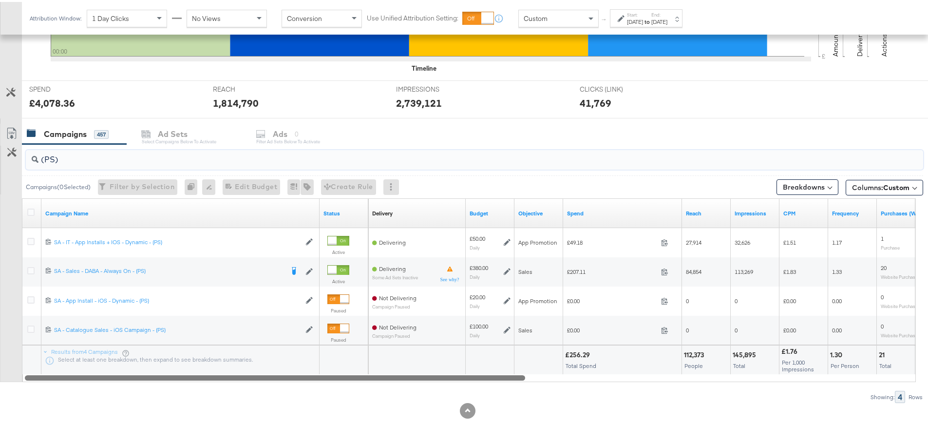
drag, startPoint x: 547, startPoint y: 374, endPoint x: 103, endPoint y: 382, distance: 444.7
click at [103, 382] on div "(PS) Campaigns ( 0 Selected) Filter by Selection Filter 0 campaigns 0 Rename 0 …" at bounding box center [461, 271] width 923 height 259
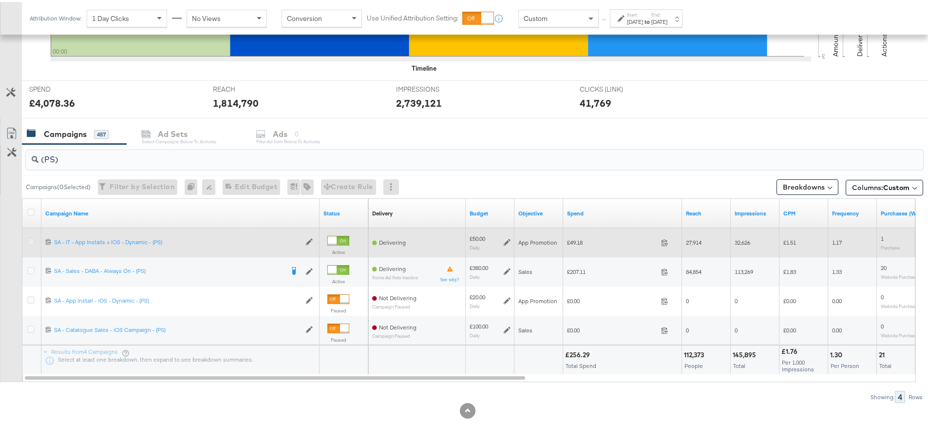
type input "(PS)"
click at [31, 240] on icon at bounding box center [30, 239] width 7 height 7
click at [0, 0] on input "checkbox" at bounding box center [0, 0] width 0 height 0
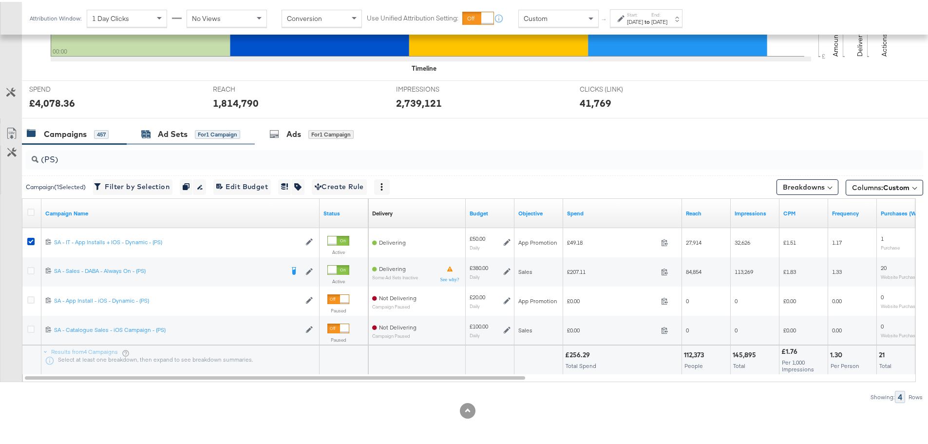
click at [179, 129] on div "Ad Sets" at bounding box center [173, 132] width 30 height 11
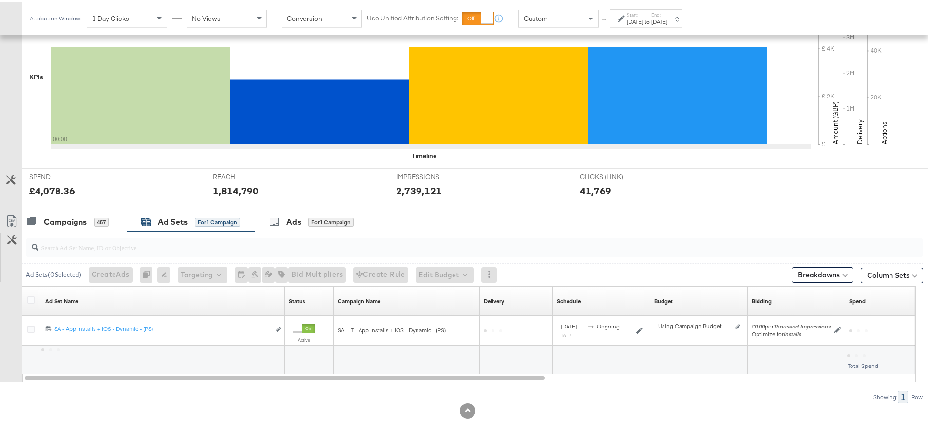
scroll to position [237, 0]
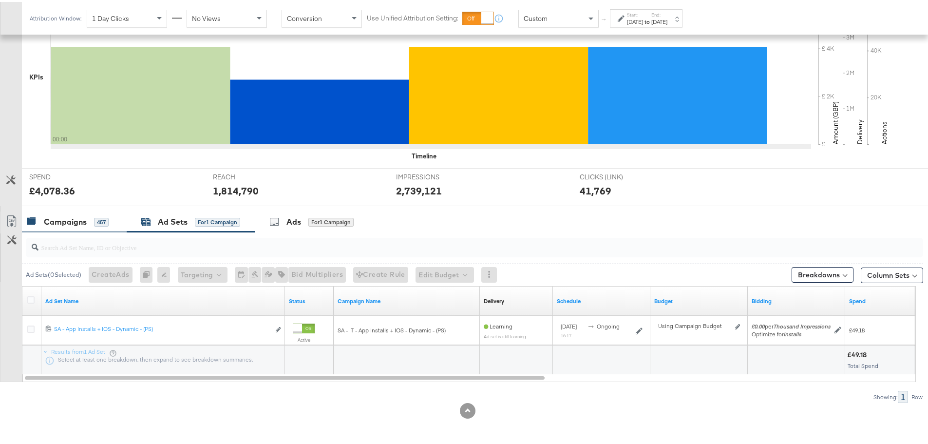
click at [86, 221] on div "Campaigns" at bounding box center [65, 219] width 43 height 11
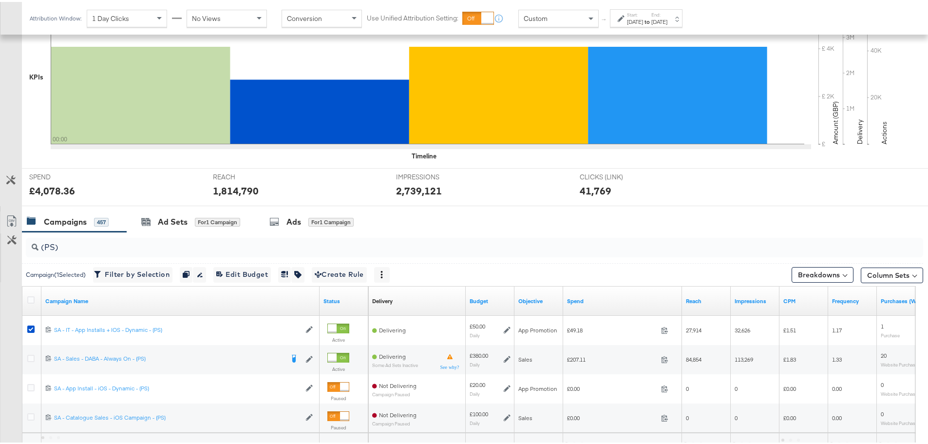
scroll to position [325, 0]
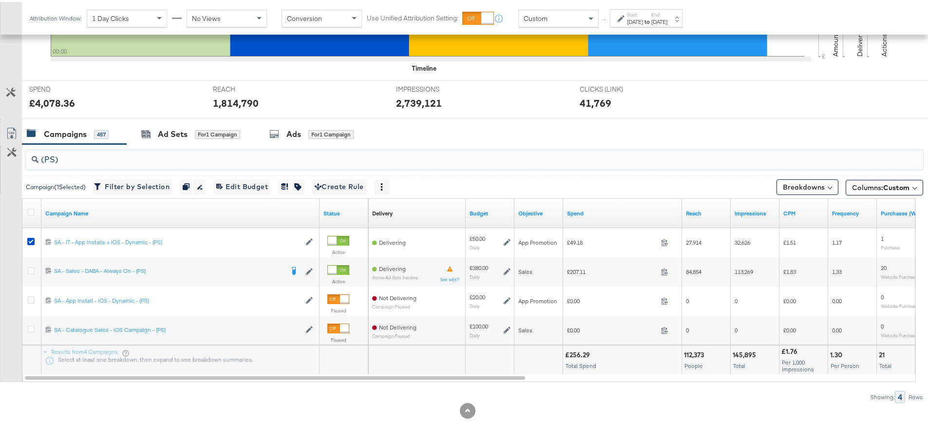
drag, startPoint x: 69, startPoint y: 157, endPoint x: 58, endPoint y: 158, distance: 10.8
click at [58, 158] on input "(PS)" at bounding box center [439, 153] width 802 height 19
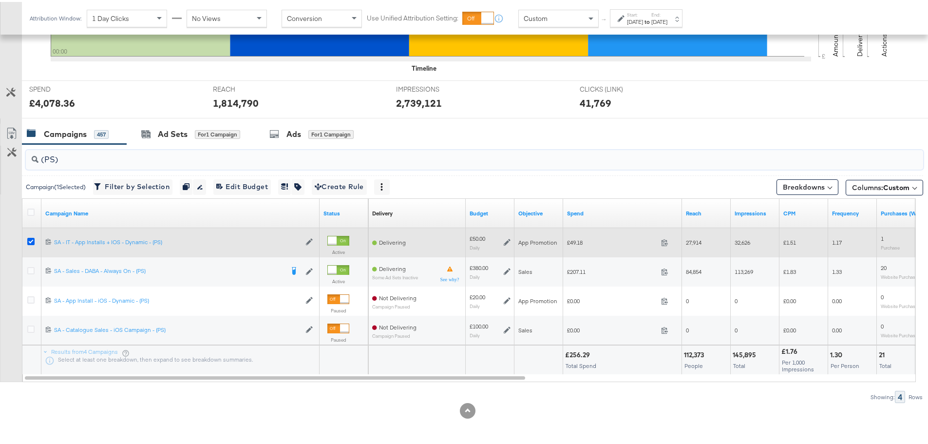
click at [28, 237] on icon at bounding box center [30, 239] width 7 height 7
click at [0, 0] on input "checkbox" at bounding box center [0, 0] width 0 height 0
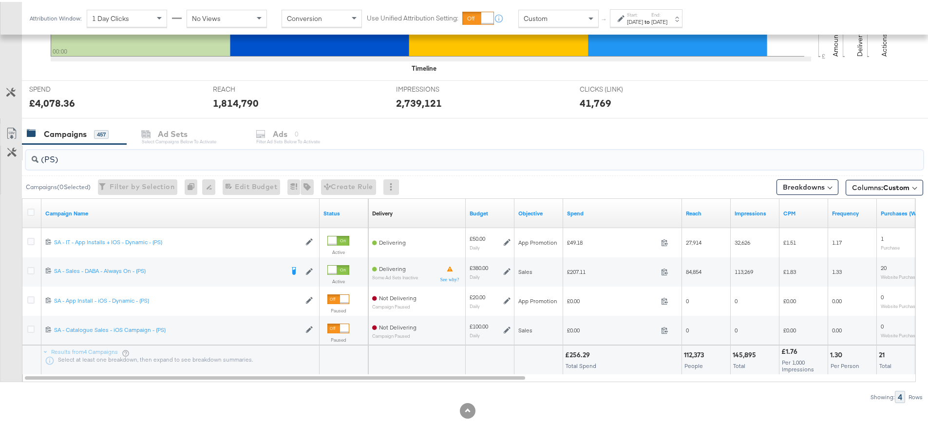
drag, startPoint x: 69, startPoint y: 151, endPoint x: 22, endPoint y: 155, distance: 46.4
click at [22, 155] on div "(PS) Campaigns ( 0 Selected) Filter by Selection Filter 0 campaigns 0 Rename 0 …" at bounding box center [461, 271] width 923 height 259
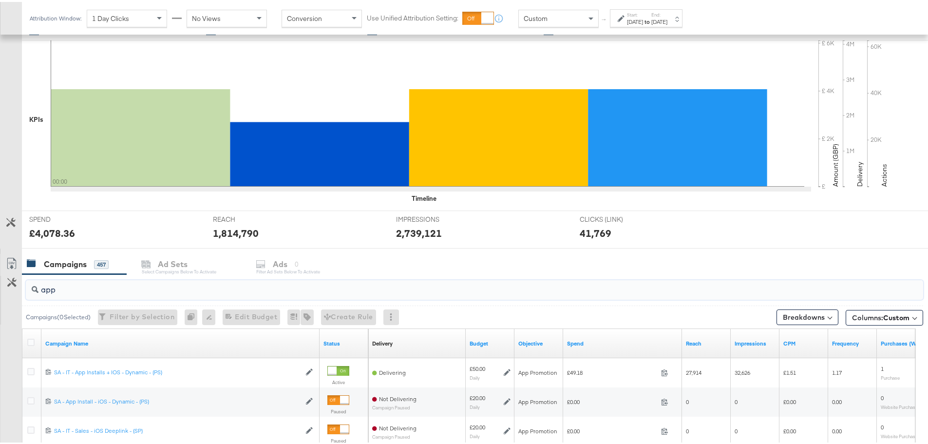
scroll to position [296, 0]
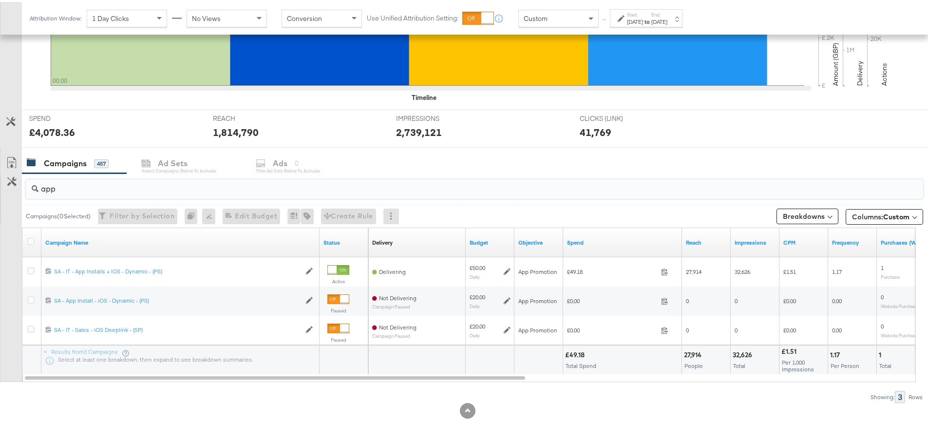
drag, startPoint x: 81, startPoint y: 186, endPoint x: -86, endPoint y: 188, distance: 167.5
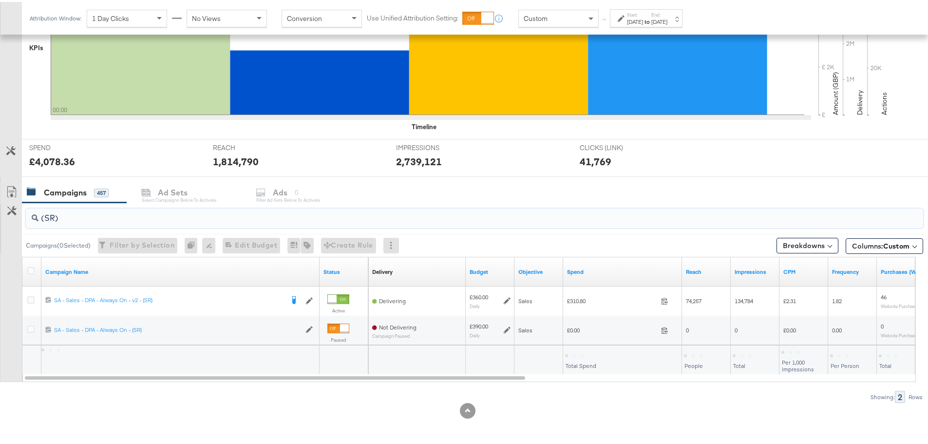
scroll to position [266, 0]
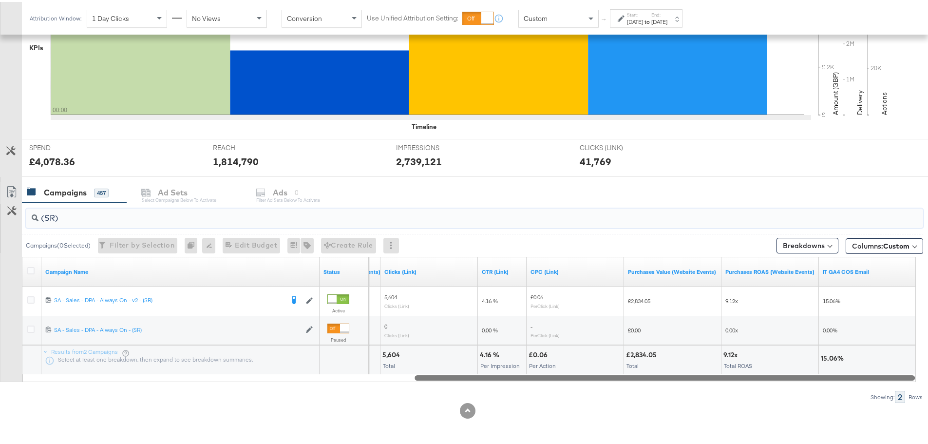
drag, startPoint x: 487, startPoint y: 374, endPoint x: 935, endPoint y: 402, distance: 447.9
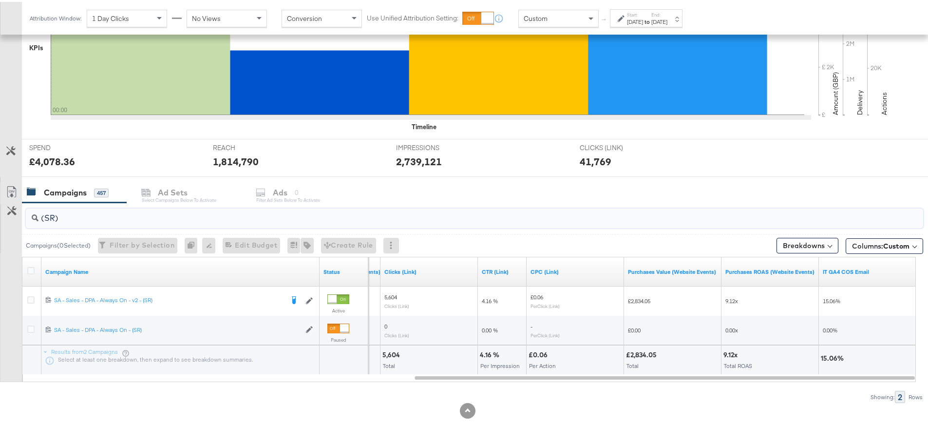
type input "(SR)"
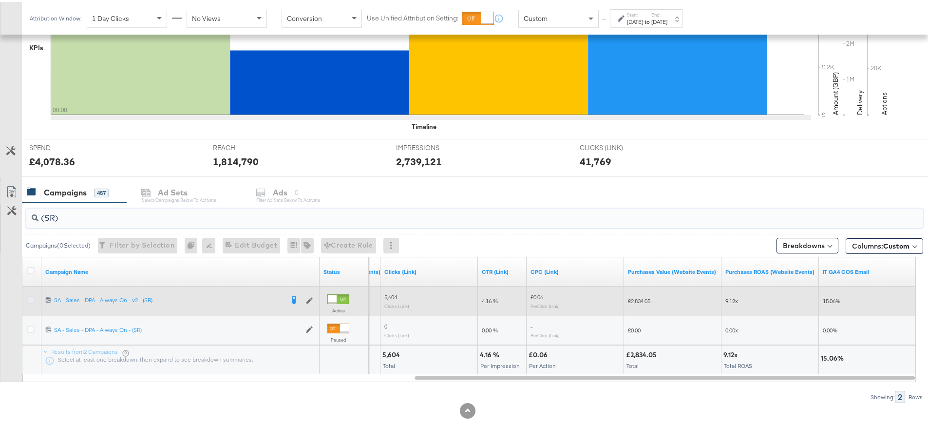
click at [34, 299] on icon at bounding box center [30, 297] width 7 height 7
click at [0, 0] on input "checkbox" at bounding box center [0, 0] width 0 height 0
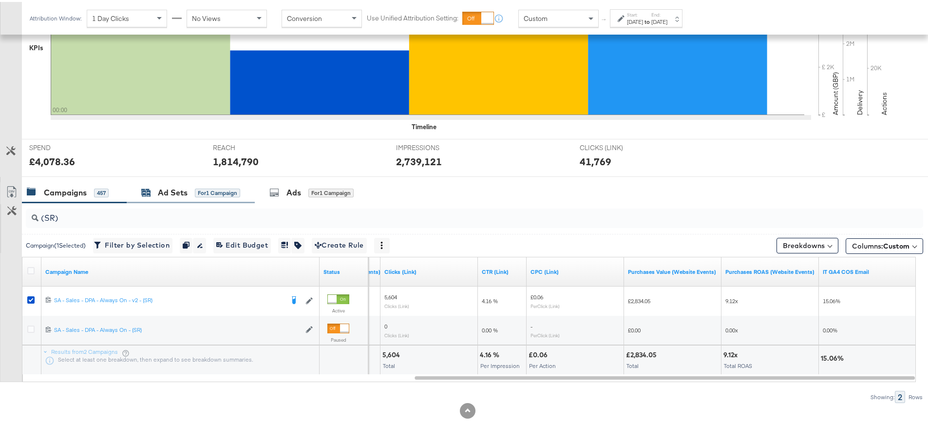
click at [187, 185] on div "Ad Sets" at bounding box center [173, 190] width 30 height 11
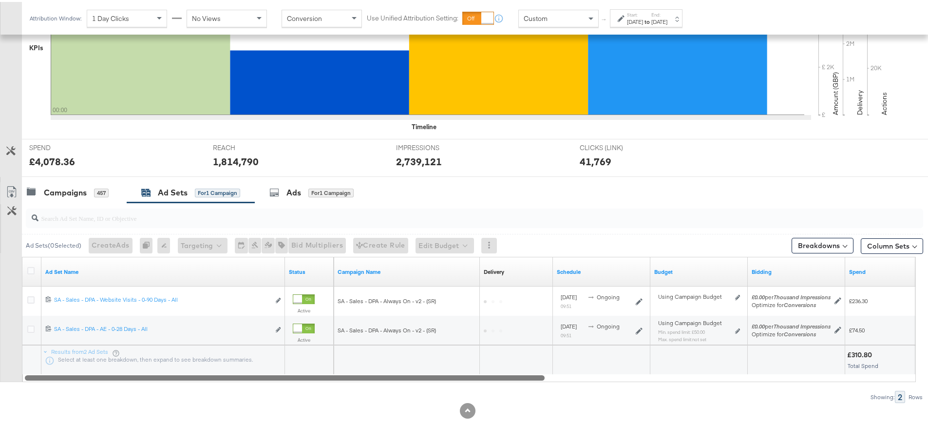
drag, startPoint x: 342, startPoint y: 378, endPoint x: 281, endPoint y: 414, distance: 71.2
click at [281, 414] on div "KPIs Performance & KPIs Customize KPIs ✔ Clicks (Link) ✔ Reach ✔ Impressions ✔ …" at bounding box center [467, 184] width 935 height 517
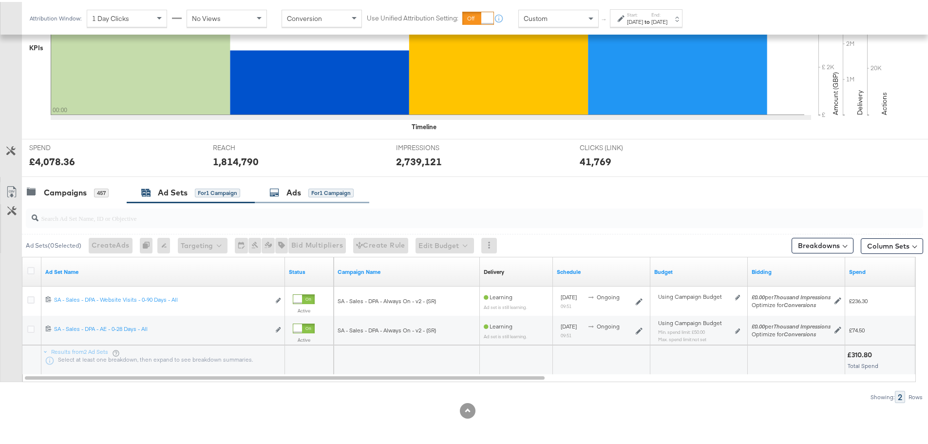
click at [283, 186] on div "Ads for 1 Campaign" at bounding box center [311, 190] width 84 height 11
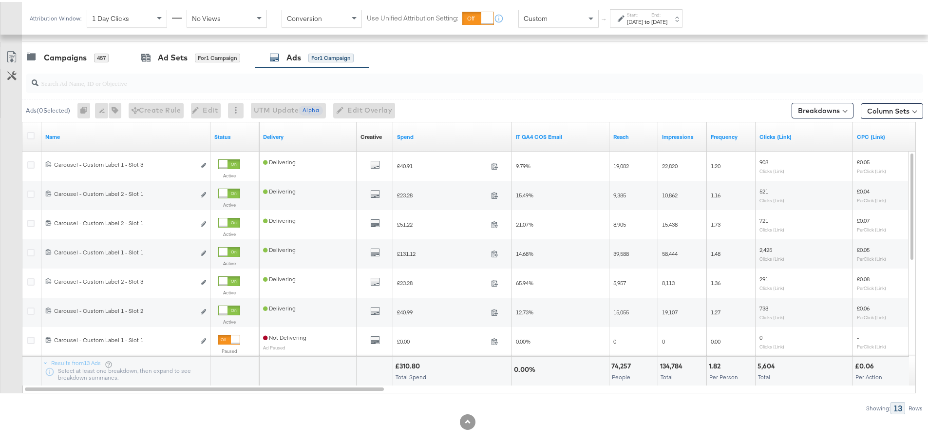
scroll to position [412, 0]
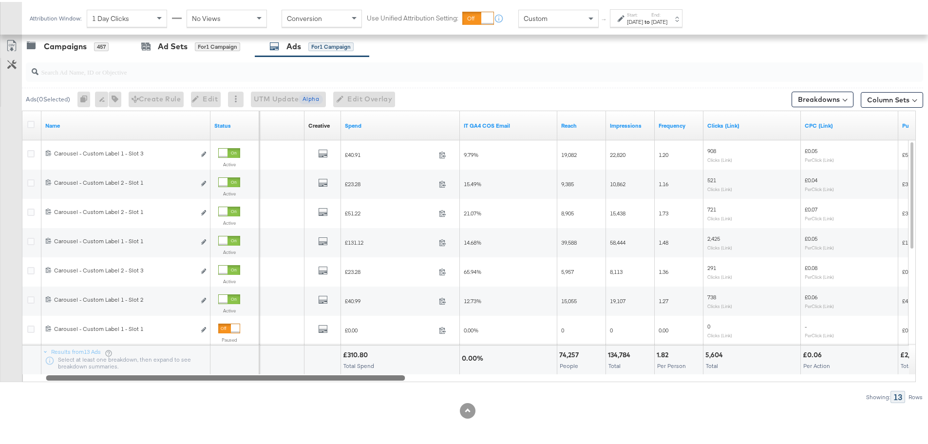
drag, startPoint x: 304, startPoint y: 374, endPoint x: 402, endPoint y: 411, distance: 104.2
click at [402, 411] on div "KPIs Performance & KPIs Customize KPIs ✔ Clicks (Link) ✔ Reach ✔ Impressions ✔ …" at bounding box center [467, 111] width 935 height 663
